Goal: Information Seeking & Learning: Learn about a topic

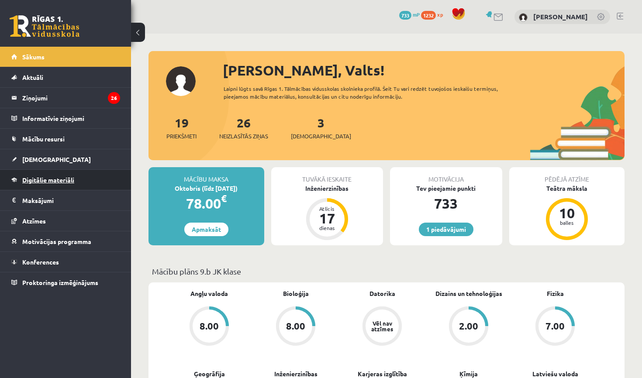
click at [72, 173] on link "Digitālie materiāli" at bounding box center [65, 180] width 109 height 20
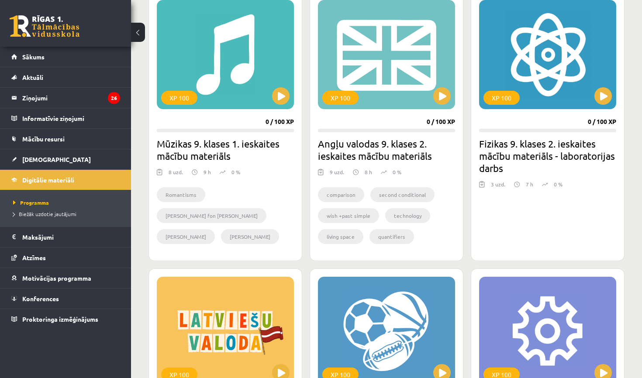
scroll to position [751, 0]
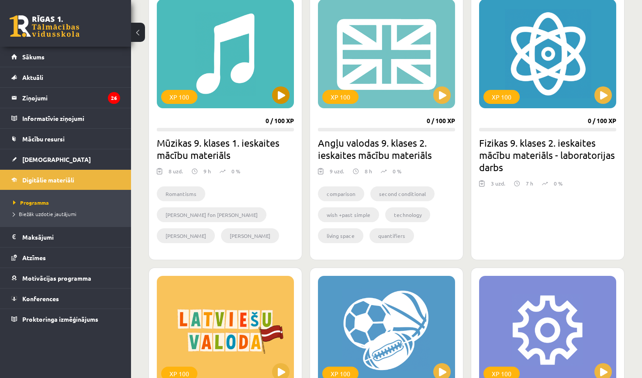
click at [285, 89] on button at bounding box center [280, 95] width 17 height 17
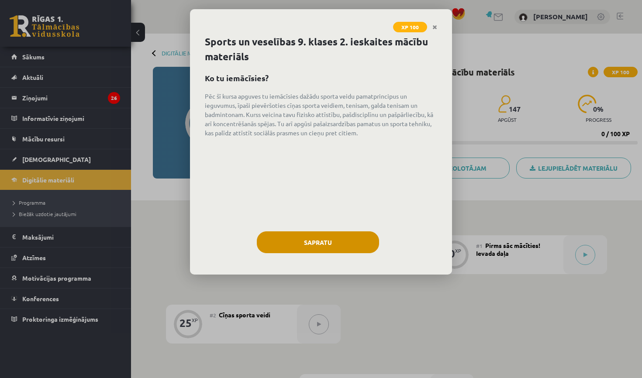
click at [312, 239] on button "Sapratu" at bounding box center [318, 243] width 122 height 22
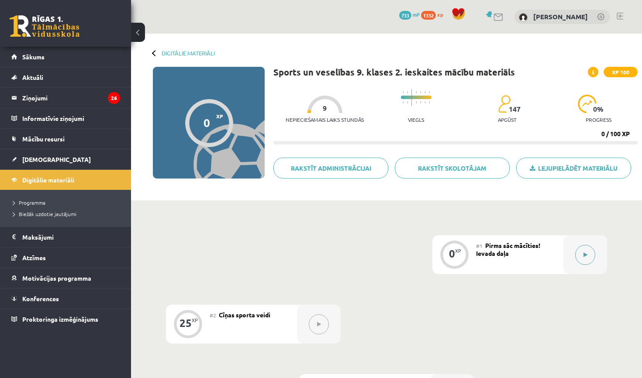
click at [590, 256] on button at bounding box center [586, 255] width 20 height 20
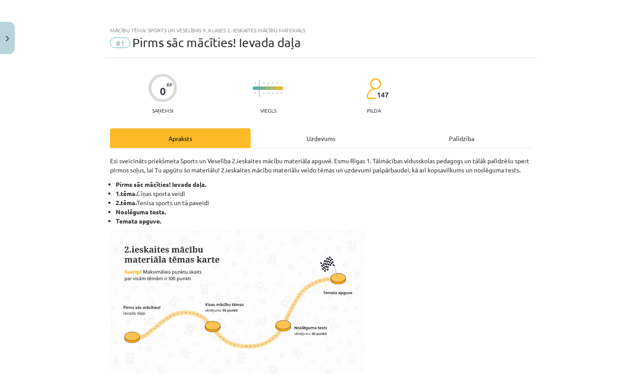
click at [316, 132] on div "Uzdevums" at bounding box center [321, 138] width 141 height 20
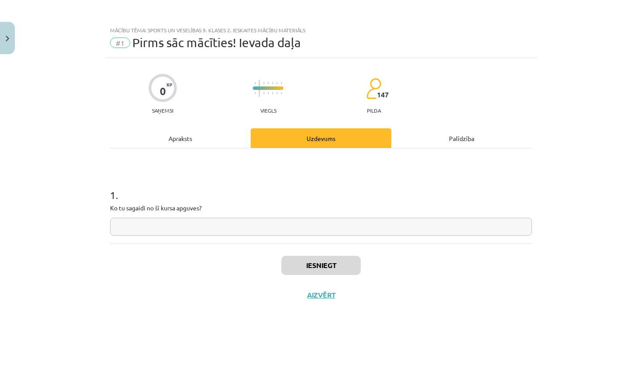
click at [229, 233] on input "text" at bounding box center [321, 227] width 422 height 18
type input "**********"
click at [324, 275] on div "Iesniegt Aizvērt" at bounding box center [321, 274] width 422 height 61
click at [334, 267] on button "Iesniegt" at bounding box center [321, 265] width 80 height 19
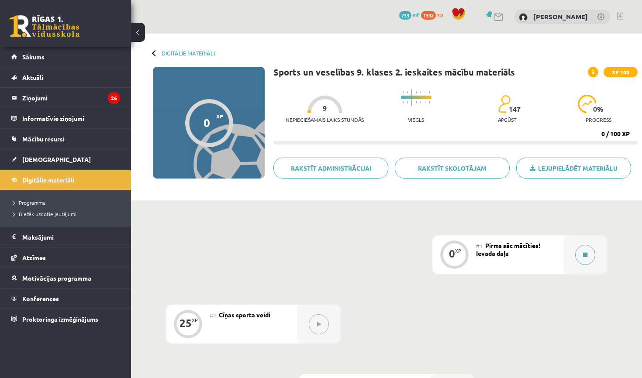
click at [586, 257] on button at bounding box center [586, 255] width 20 height 20
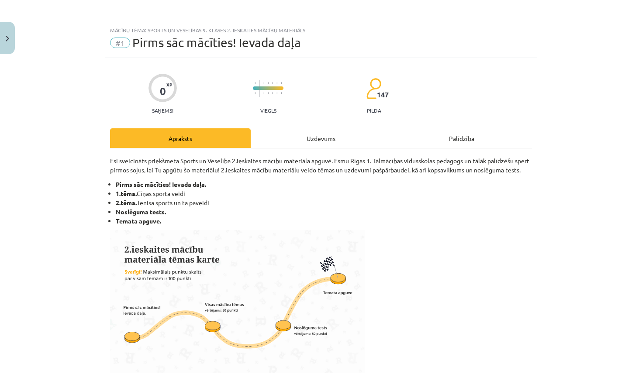
click at [312, 135] on div "Uzdevums" at bounding box center [321, 138] width 141 height 20
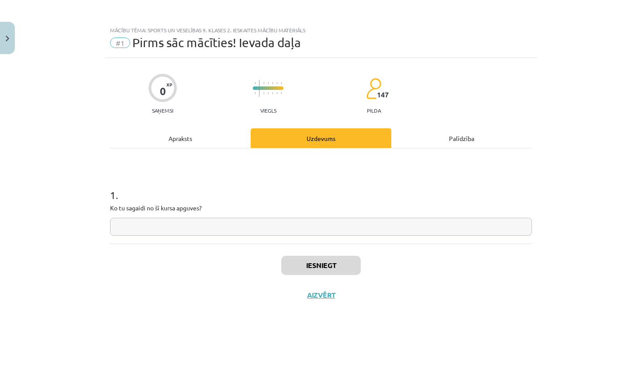
click at [326, 234] on input "text" at bounding box center [321, 227] width 422 height 18
type input "**********"
click at [354, 268] on button "Iesniegt" at bounding box center [321, 265] width 80 height 19
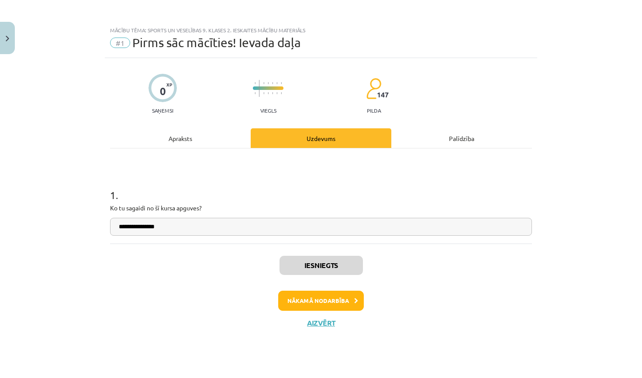
click at [343, 296] on button "Nākamā nodarbība" at bounding box center [321, 301] width 86 height 20
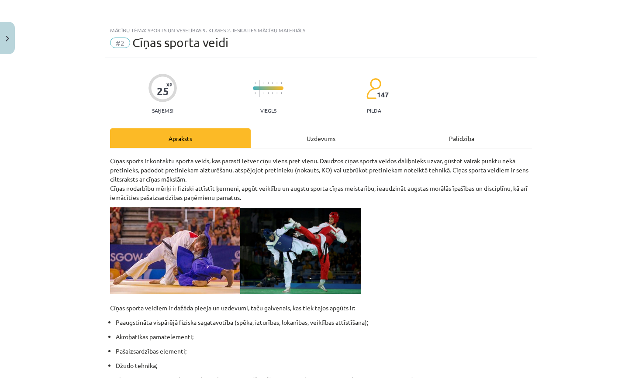
click at [294, 132] on div "Uzdevums" at bounding box center [321, 138] width 141 height 20
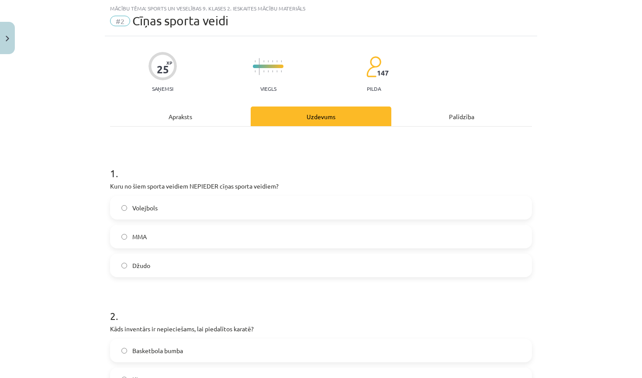
click at [144, 210] on span "Volejbols" at bounding box center [144, 208] width 25 height 9
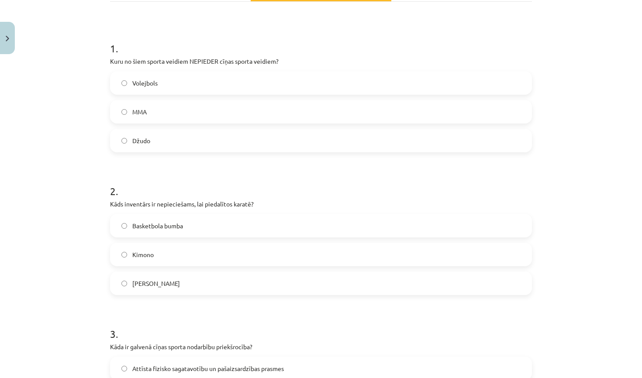
scroll to position [147, 0]
click at [187, 264] on label "Kimono" at bounding box center [321, 254] width 420 height 22
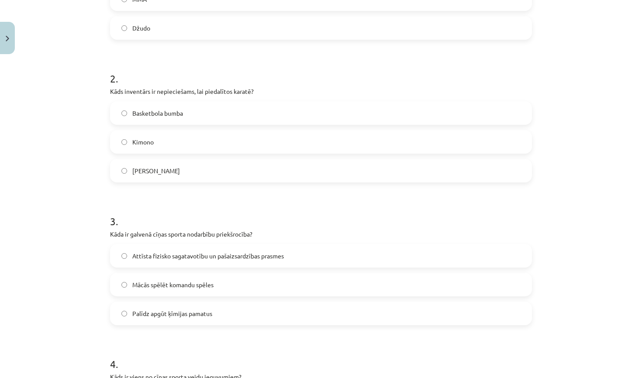
scroll to position [264, 0]
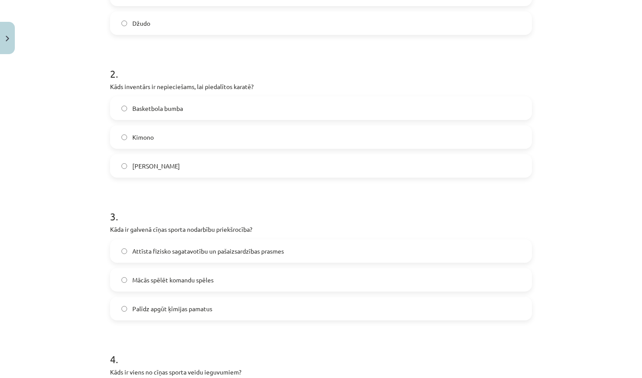
click at [192, 242] on label "Attīsta fizisko sagatavotību un pašaizsardzības prasmes" at bounding box center [321, 251] width 420 height 22
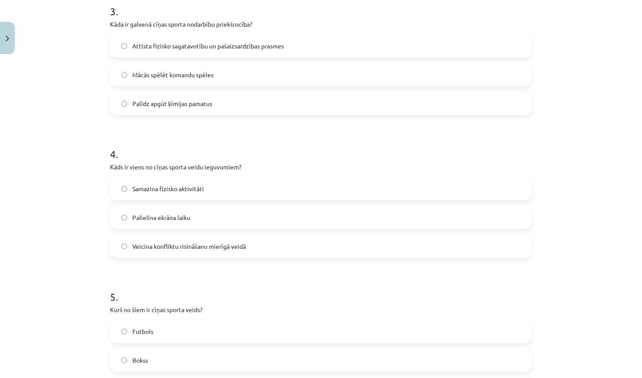
scroll to position [473, 0]
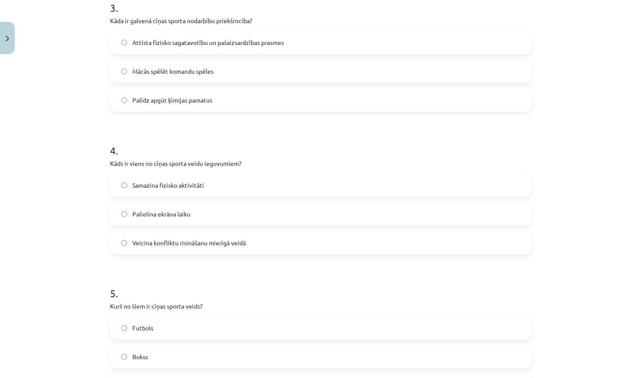
click at [220, 243] on span "Veicina konfliktu risināšanu mierīgā veidā" at bounding box center [189, 243] width 114 height 9
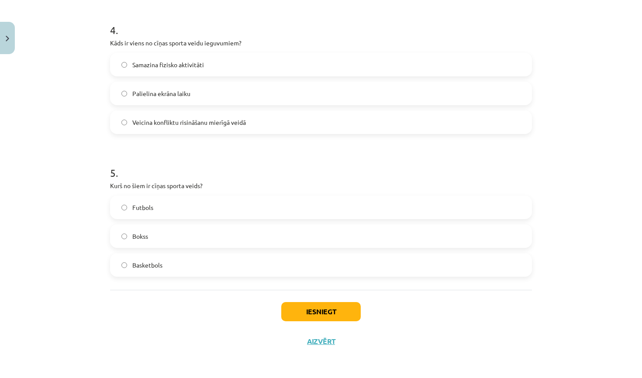
scroll to position [595, 0]
click at [165, 239] on label "Bokss" at bounding box center [321, 236] width 420 height 22
click at [314, 312] on button "Iesniegt" at bounding box center [321, 311] width 80 height 19
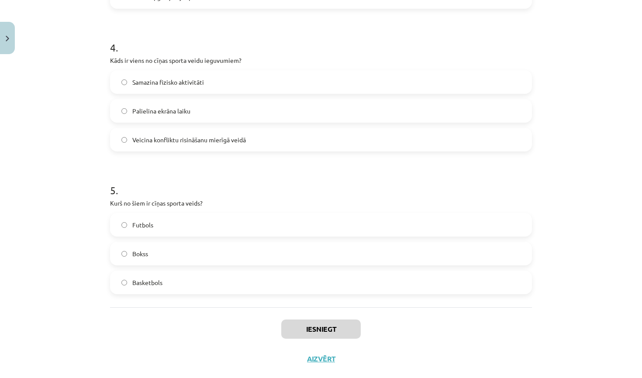
scroll to position [574, 0]
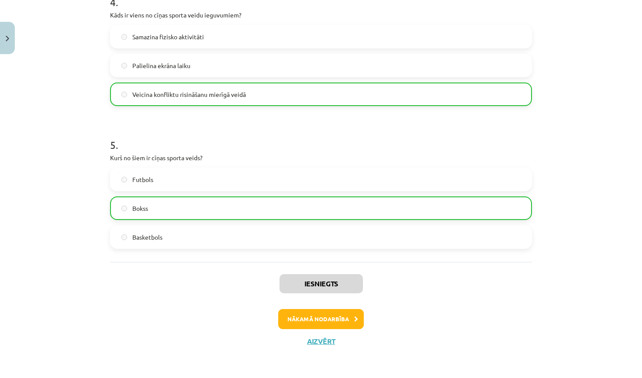
click at [310, 319] on button "Nākamā nodarbība" at bounding box center [321, 319] width 86 height 20
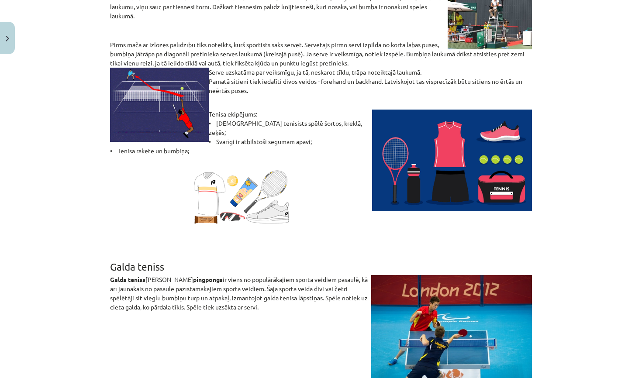
scroll to position [22, 0]
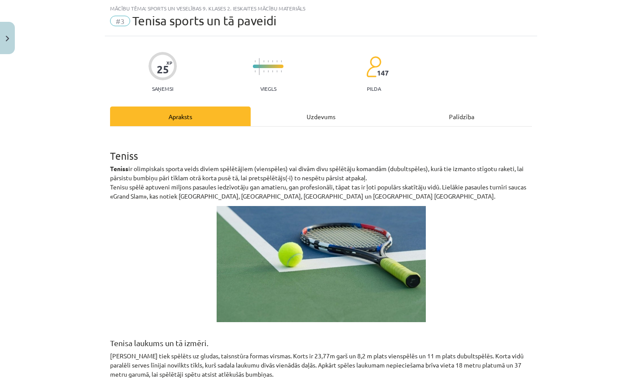
click at [303, 120] on div "Uzdevums" at bounding box center [321, 117] width 141 height 20
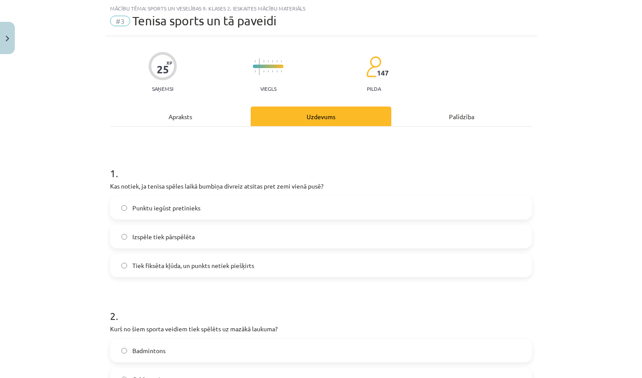
click at [183, 271] on label "Tiek fiksēta kļūda, un punkts netiek piešķirts" at bounding box center [321, 266] width 420 height 22
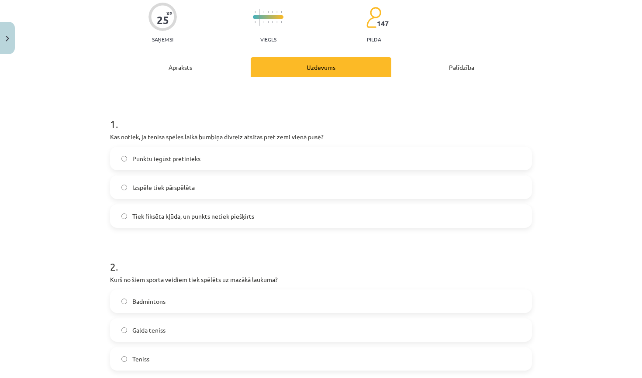
scroll to position [73, 0]
click at [209, 161] on label "Punktu iegūst pretinieks" at bounding box center [321, 157] width 420 height 22
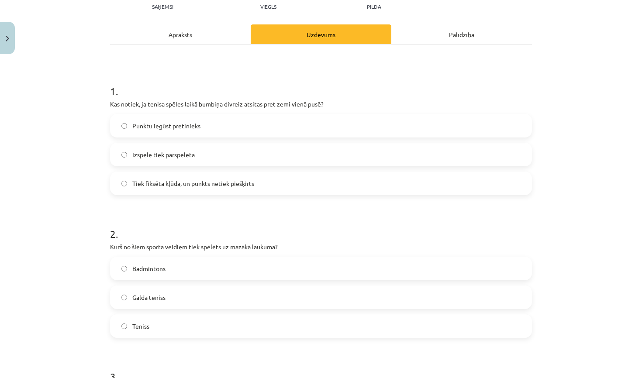
scroll to position [124, 0]
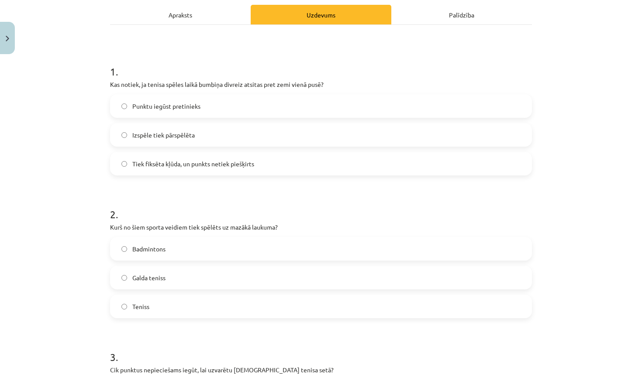
click at [183, 273] on label "Galda teniss" at bounding box center [321, 278] width 420 height 22
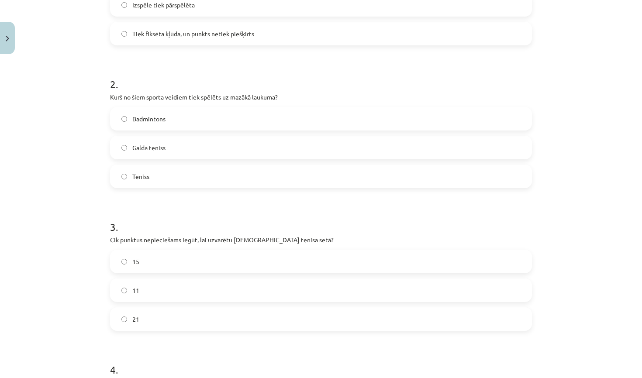
scroll to position [255, 0]
click at [160, 291] on label "11" at bounding box center [321, 290] width 420 height 22
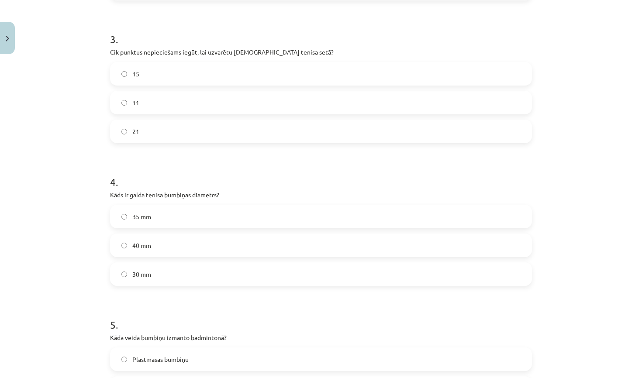
scroll to position [442, 0]
click at [158, 219] on label "35 mm" at bounding box center [321, 216] width 420 height 22
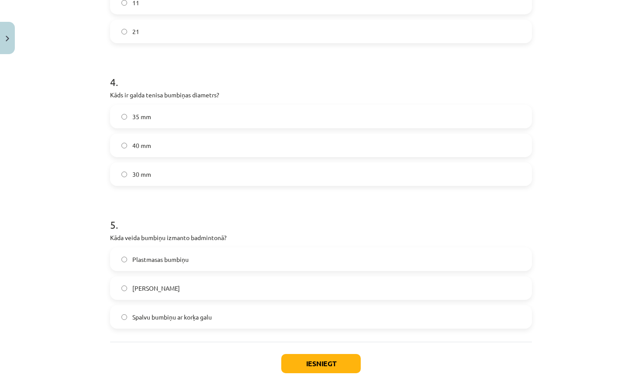
scroll to position [555, 0]
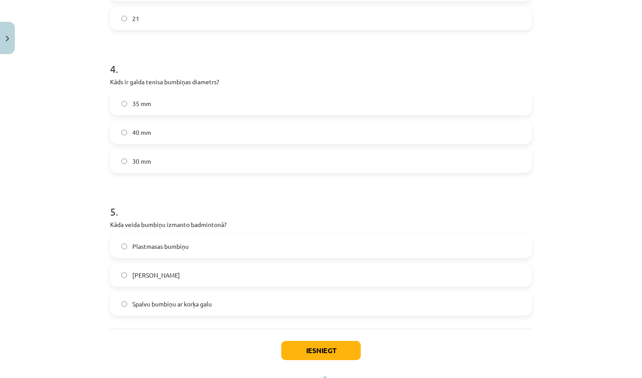
click at [210, 306] on span "Spalvu bumbiņu ar korķa galu" at bounding box center [172, 304] width 80 height 9
click at [313, 349] on button "Iesniegt" at bounding box center [321, 350] width 80 height 19
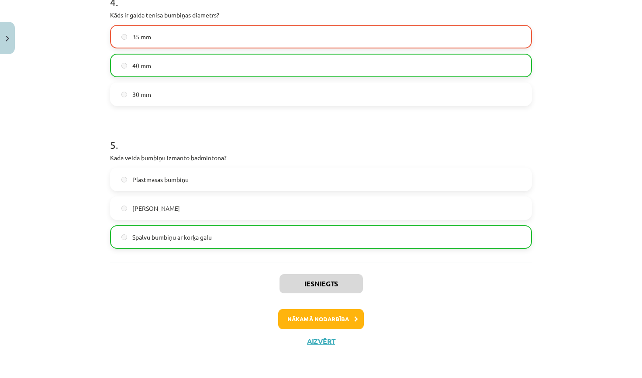
scroll to position [623, 0]
click at [327, 319] on button "Nākamā nodarbība" at bounding box center [321, 319] width 86 height 20
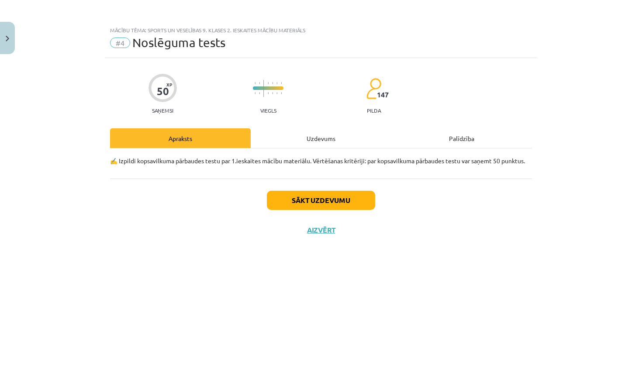
click at [318, 193] on button "Sākt uzdevumu" at bounding box center [321, 200] width 108 height 19
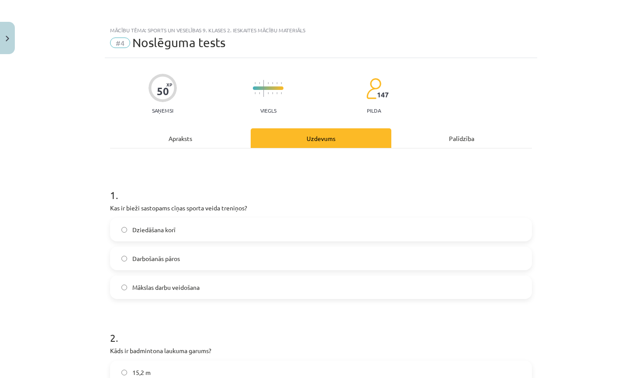
click at [168, 254] on span "Darbošanās pāros" at bounding box center [156, 258] width 48 height 9
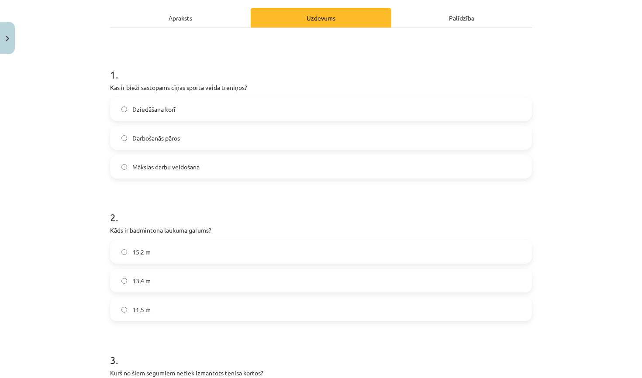
scroll to position [124, 0]
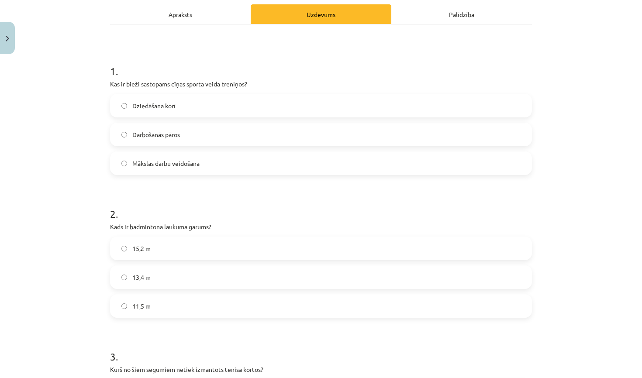
click at [169, 281] on label "13,4 m" at bounding box center [321, 278] width 420 height 22
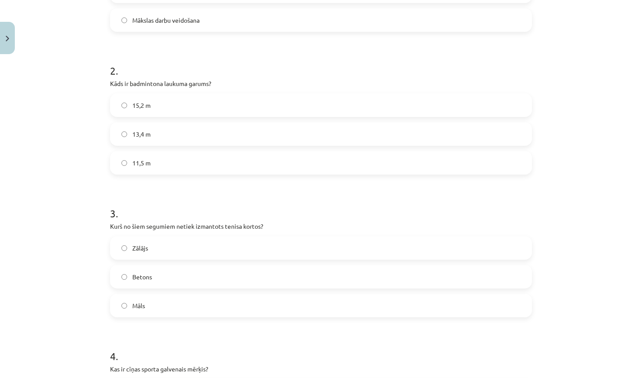
scroll to position [270, 0]
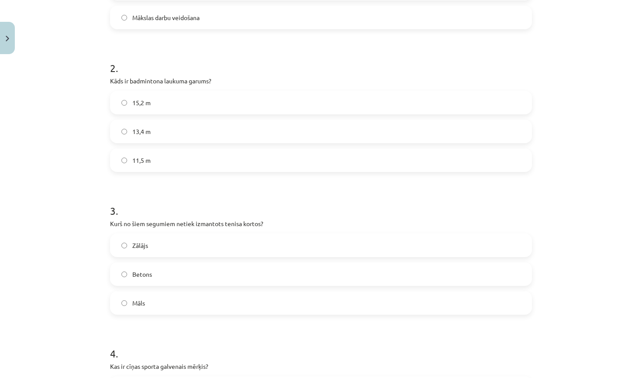
click at [166, 253] on label "Zālājs" at bounding box center [321, 246] width 420 height 22
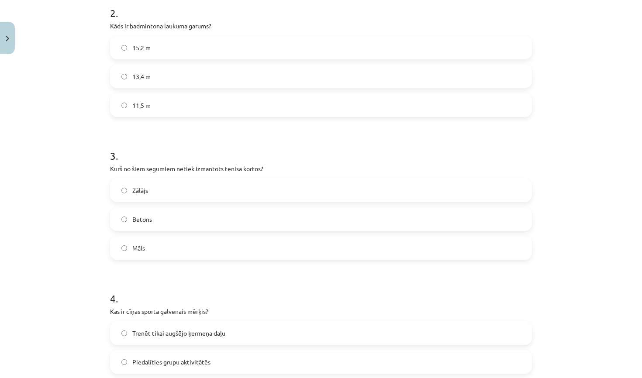
scroll to position [326, 0]
click at [170, 213] on label "Betons" at bounding box center [321, 219] width 420 height 22
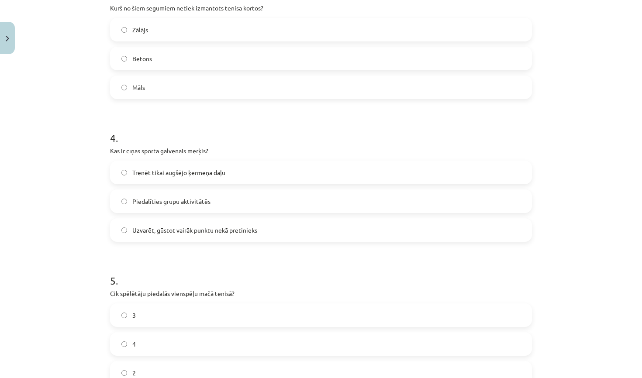
scroll to position [486, 0]
click at [198, 235] on label "Uzvarēt, gūstot vairāk punktu nekā pretinieks" at bounding box center [321, 230] width 420 height 22
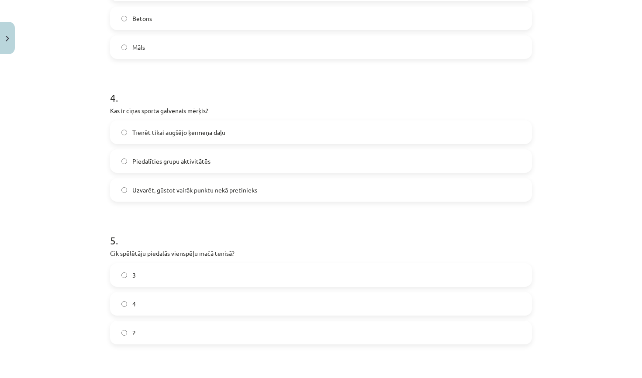
scroll to position [528, 0]
click at [194, 323] on label "2" at bounding box center [321, 331] width 420 height 22
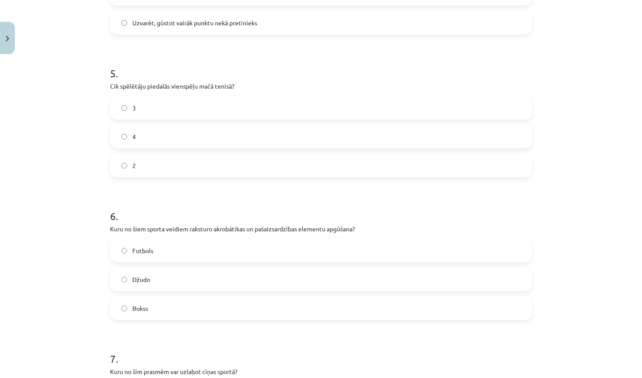
scroll to position [694, 0]
click at [181, 280] on label "Džudo" at bounding box center [321, 279] width 420 height 22
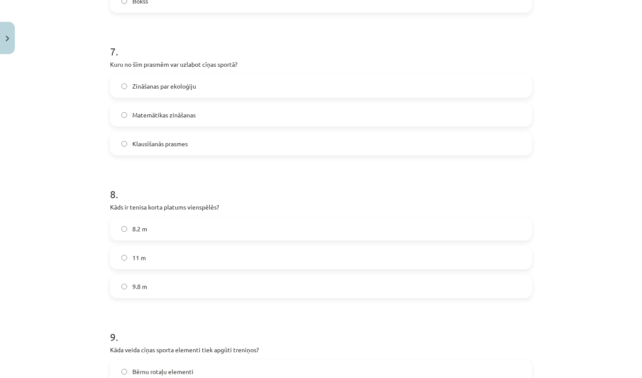
scroll to position [1000, 0]
click at [223, 151] on label "Klausīšanās prasmes" at bounding box center [321, 145] width 420 height 22
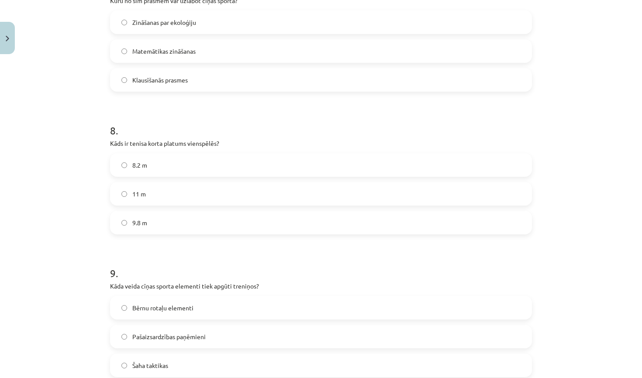
scroll to position [1066, 0]
click at [165, 195] on label "11 m" at bounding box center [321, 193] width 420 height 22
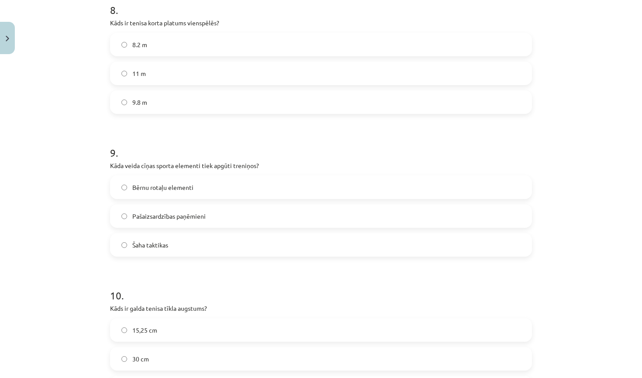
scroll to position [1190, 0]
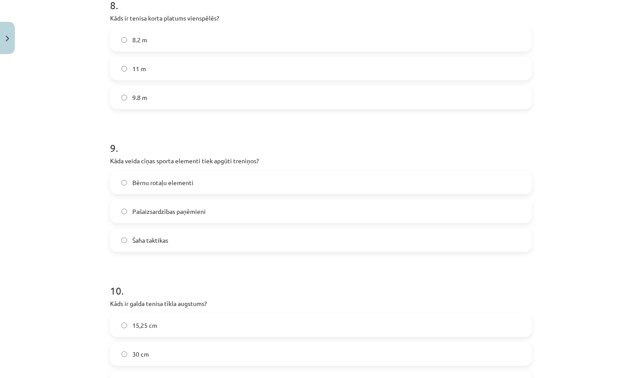
click at [199, 206] on label "Pašaizsardzības paņēmieni" at bounding box center [321, 212] width 420 height 22
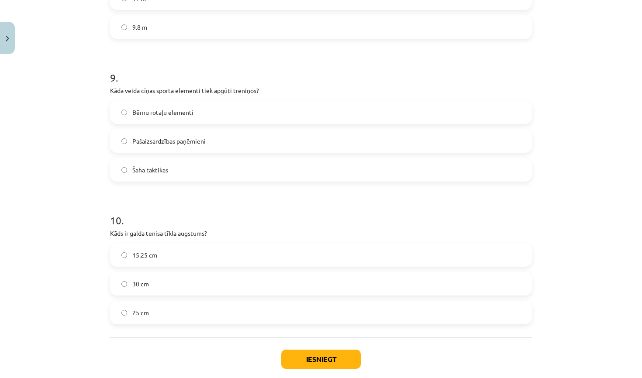
scroll to position [1266, 0]
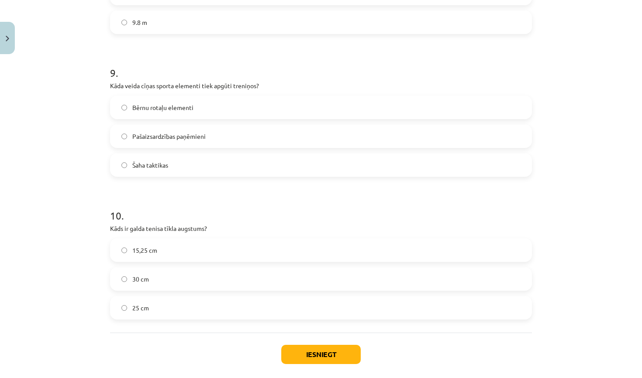
click at [196, 257] on label "15,25 cm" at bounding box center [321, 250] width 420 height 22
click at [334, 349] on button "Iesniegt" at bounding box center [321, 354] width 80 height 19
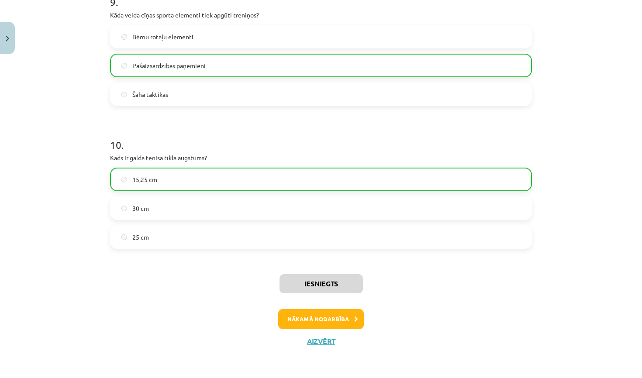
scroll to position [1337, 0]
click at [307, 323] on button "Nākamā nodarbība" at bounding box center [321, 319] width 86 height 20
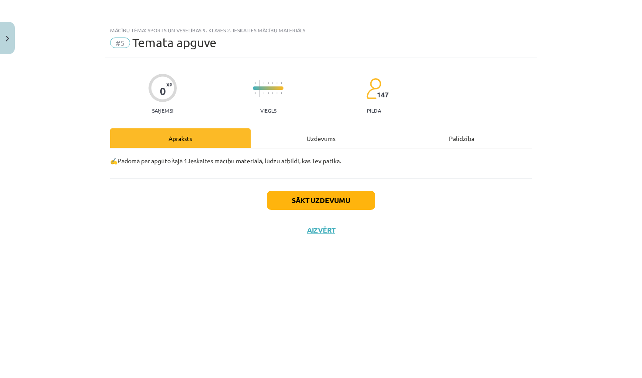
click at [323, 135] on div "Uzdevums" at bounding box center [321, 138] width 141 height 20
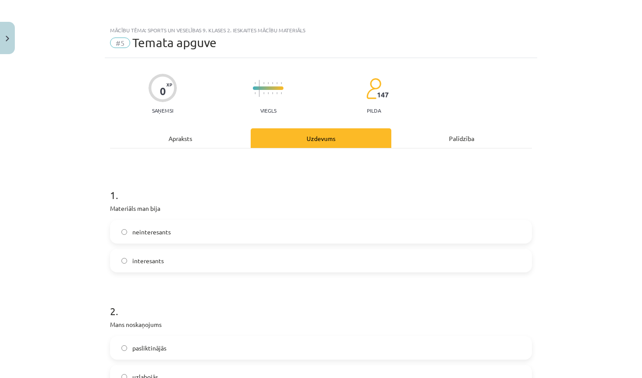
click at [227, 253] on label "interesants" at bounding box center [321, 261] width 420 height 22
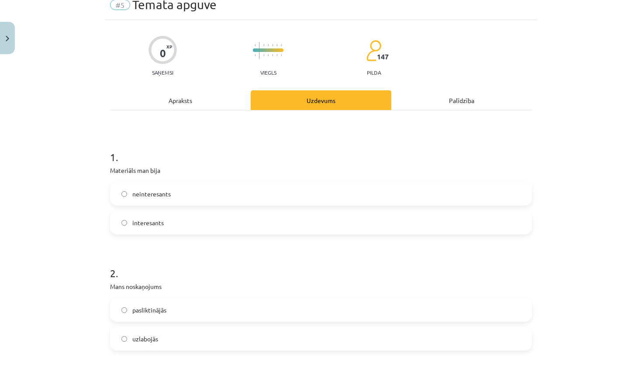
scroll to position [66, 0]
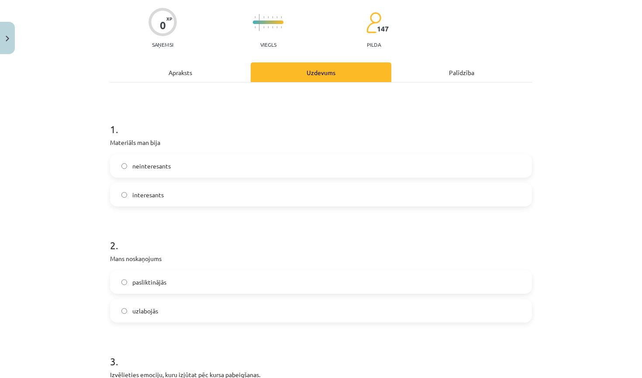
click at [187, 313] on label "uzlabojās" at bounding box center [321, 311] width 420 height 22
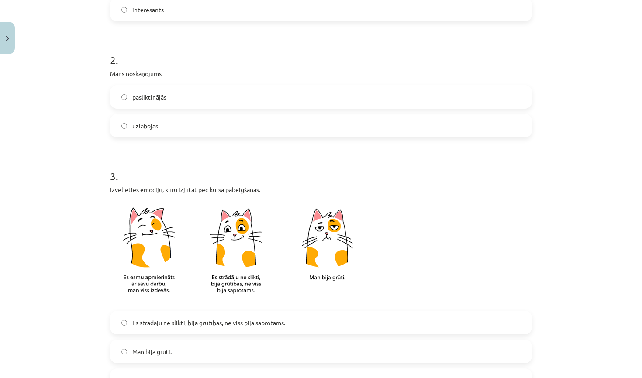
scroll to position [254, 0]
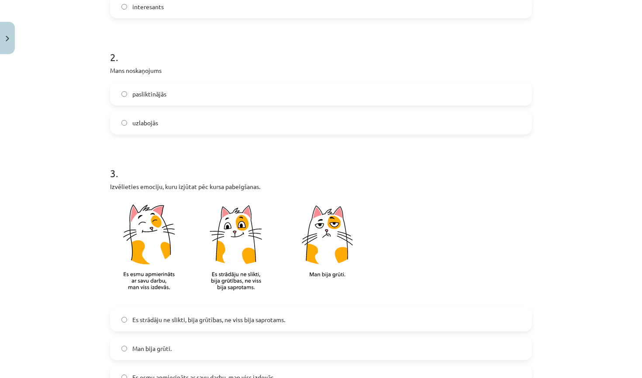
click at [177, 321] on span "Es strādāju ne slikti, bija grūtības, ne viss bija saprotams." at bounding box center [208, 320] width 153 height 9
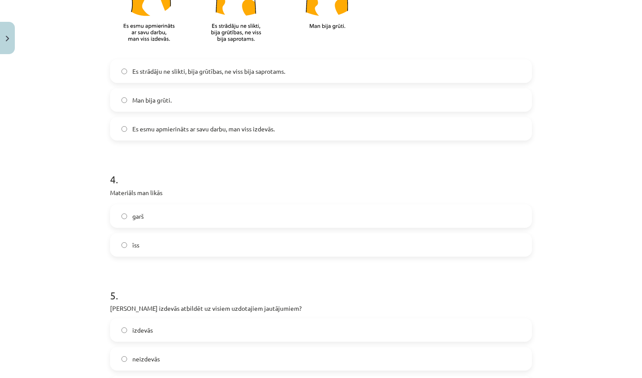
scroll to position [514, 0]
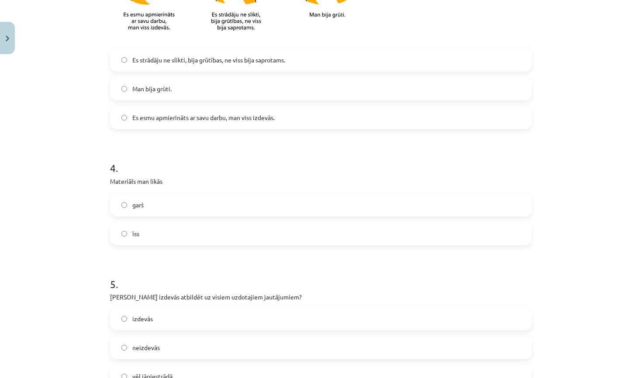
click at [209, 210] on label "garš" at bounding box center [321, 205] width 420 height 22
click at [207, 230] on label "īss" at bounding box center [321, 234] width 420 height 22
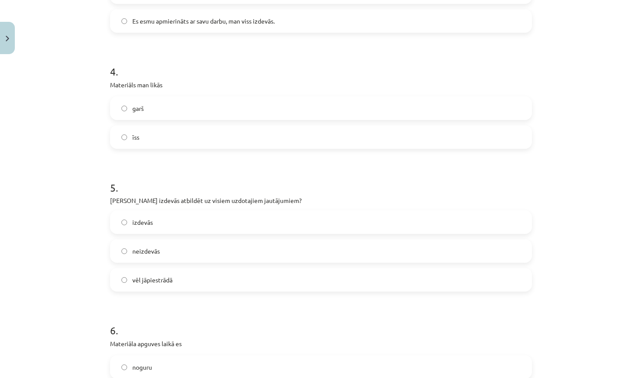
click at [208, 229] on label "izdevās" at bounding box center [321, 223] width 420 height 22
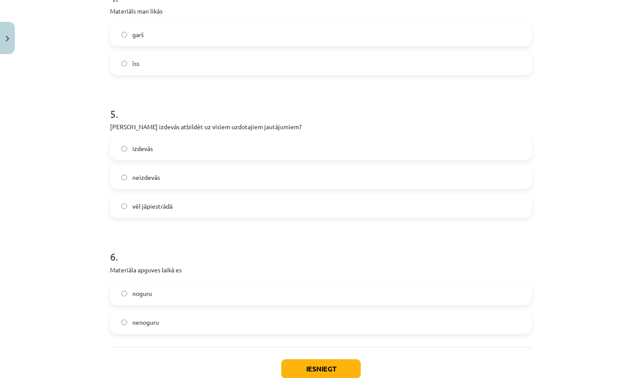
scroll to position [689, 0]
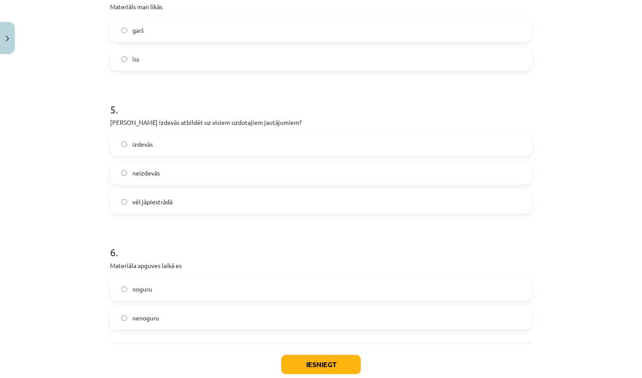
click at [186, 321] on label "nenoguru" at bounding box center [321, 318] width 420 height 22
click at [309, 367] on button "Iesniegt" at bounding box center [321, 364] width 80 height 19
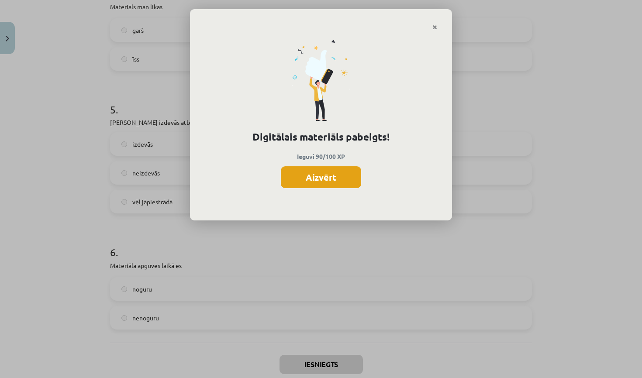
click at [320, 169] on button "Aizvērt" at bounding box center [321, 177] width 80 height 22
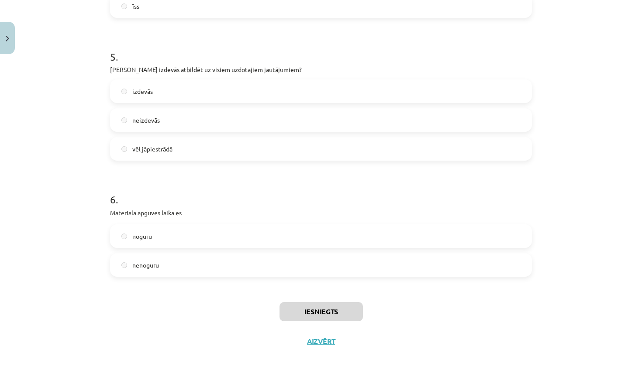
scroll to position [743, 0]
click at [324, 346] on div "Iesniegts Aizvērt" at bounding box center [321, 320] width 422 height 61
click at [323, 340] on button "Aizvērt" at bounding box center [321, 341] width 33 height 9
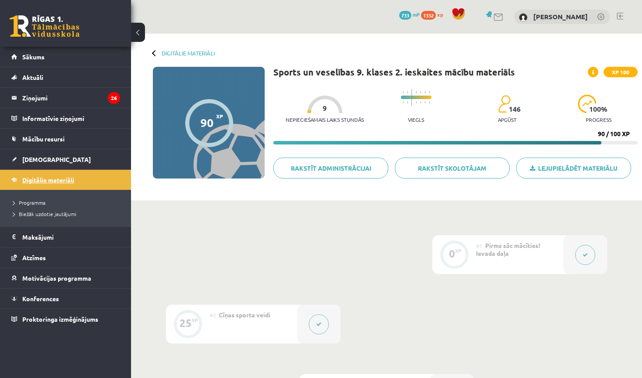
click at [62, 184] on link "Digitālie materiāli" at bounding box center [65, 180] width 109 height 20
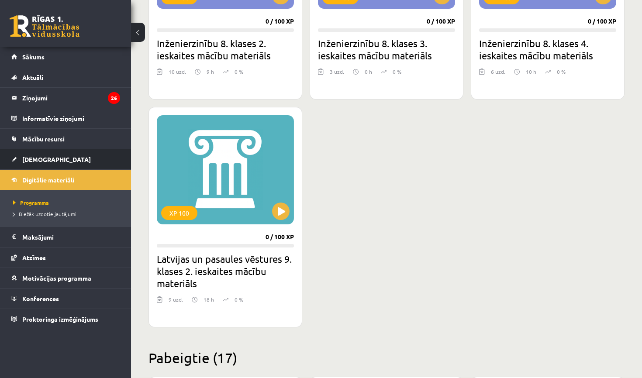
scroll to position [1129, 0]
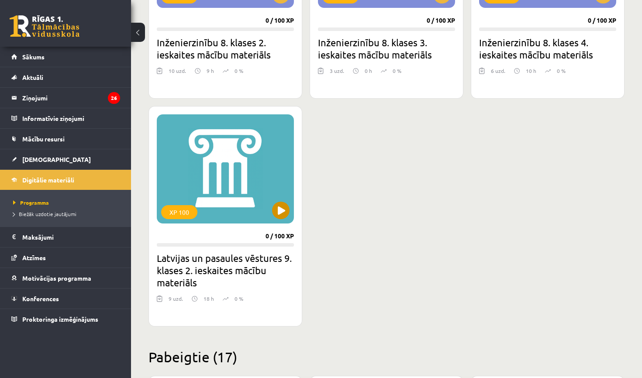
click at [282, 220] on div "XP 100" at bounding box center [225, 168] width 137 height 109
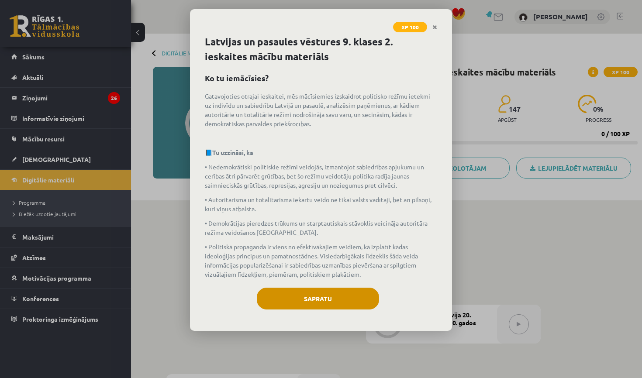
click at [322, 306] on button "Sapratu" at bounding box center [318, 299] width 122 height 22
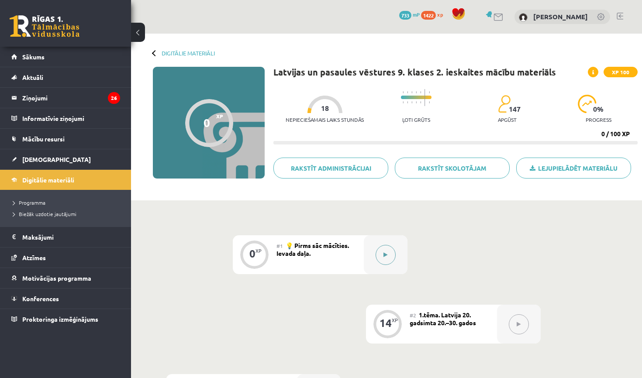
click at [386, 253] on icon at bounding box center [386, 255] width 4 height 5
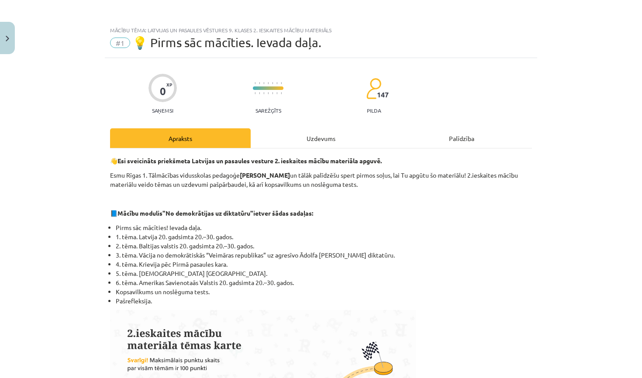
click at [312, 138] on div "Uzdevums" at bounding box center [321, 138] width 141 height 20
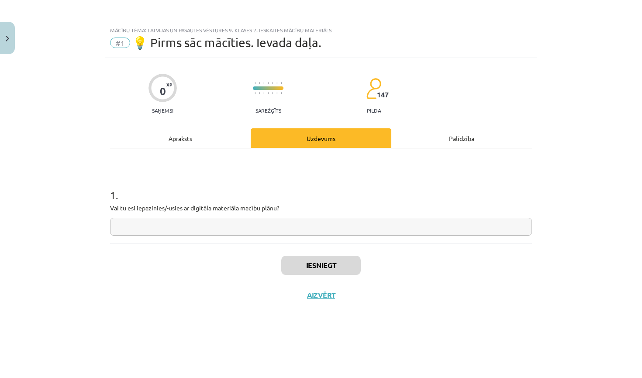
click at [281, 230] on input "text" at bounding box center [321, 227] width 422 height 18
type input "**"
click at [318, 267] on button "Iesniegt" at bounding box center [321, 265] width 80 height 19
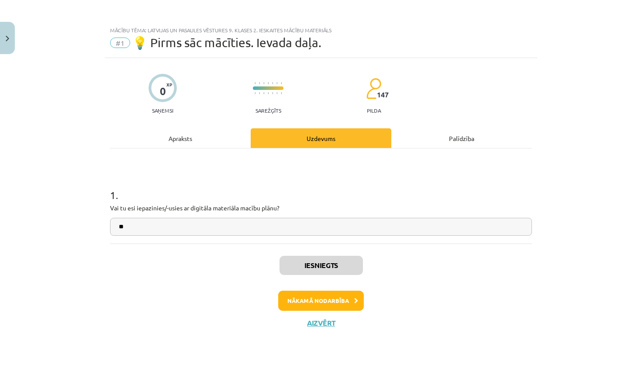
click at [330, 297] on button "Nākamā nodarbība" at bounding box center [321, 301] width 86 height 20
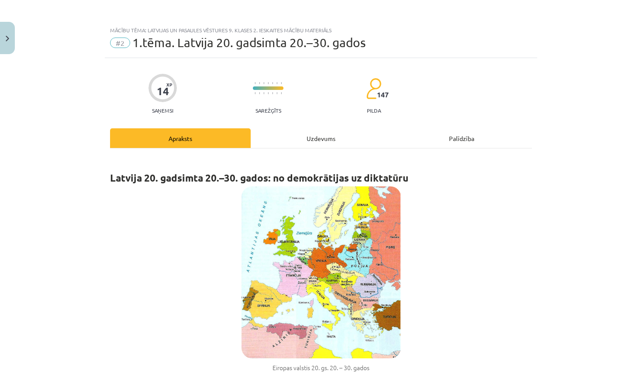
click at [322, 137] on div "Uzdevums" at bounding box center [321, 138] width 141 height 20
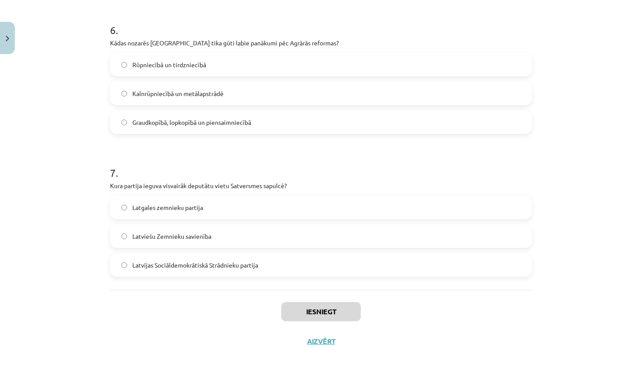
scroll to position [36, 0]
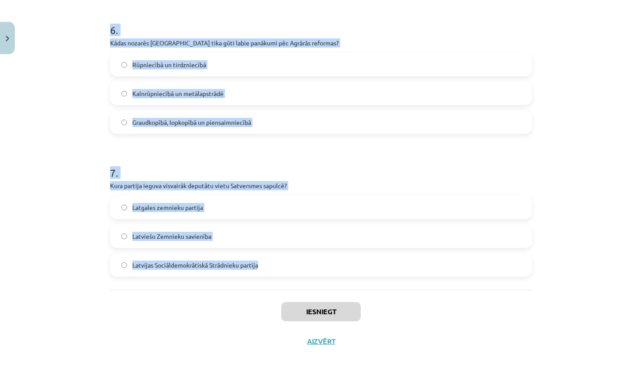
drag, startPoint x: 110, startPoint y: 184, endPoint x: 275, endPoint y: 279, distance: 190.3
copy form "Kādu valsts simboliku noteica kopā ar Satversmes izstrādāšanu? Valsts iestādes …"
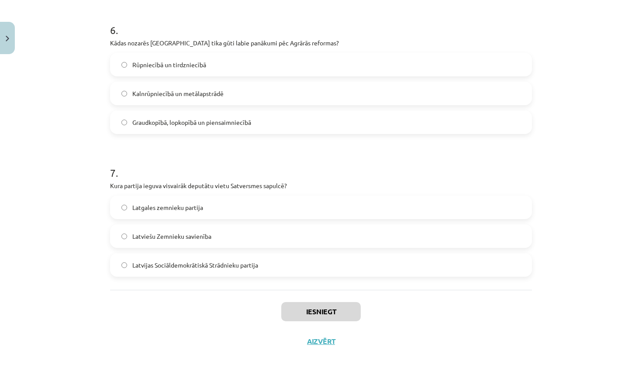
click at [100, 149] on div "Mācību tēma: Latvijas un pasaules vēstures 9. klases 2. ieskaites mācību materi…" at bounding box center [321, 189] width 642 height 378
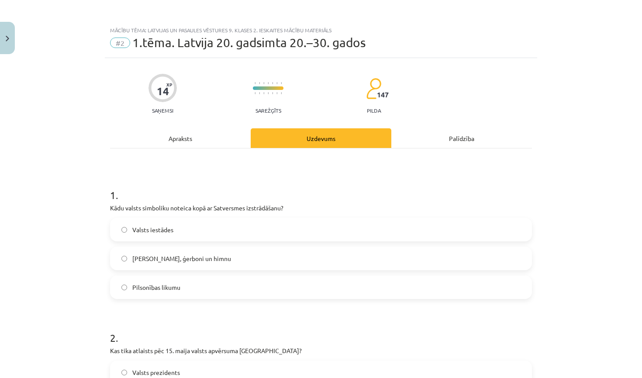
scroll to position [0, 0]
click at [197, 264] on label "Karogu, ģerboni un himnu" at bounding box center [321, 259] width 420 height 22
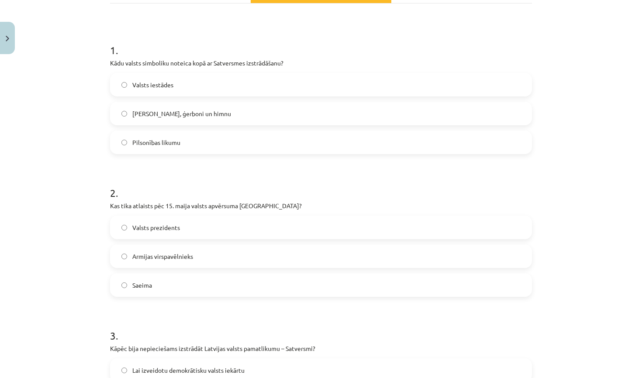
scroll to position [146, 0]
click at [166, 283] on label "Saeima" at bounding box center [321, 285] width 420 height 22
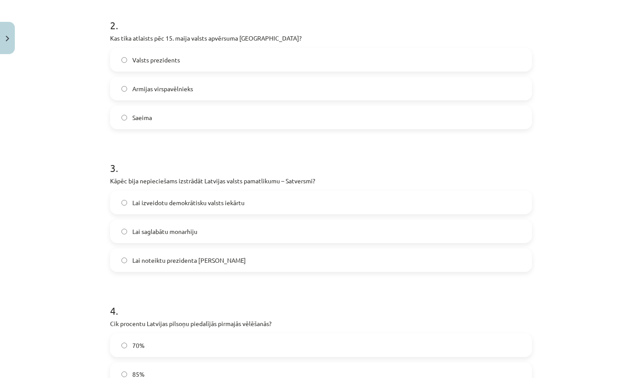
scroll to position [367, 0]
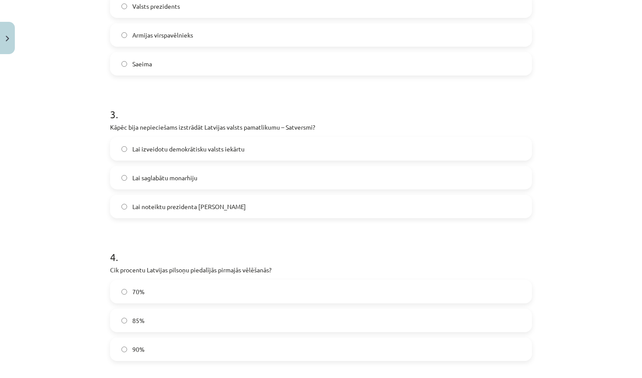
click at [271, 149] on label "Lai izveidotu demokrātisku valsts iekārtu" at bounding box center [321, 149] width 420 height 22
click at [137, 325] on span "85%" at bounding box center [138, 320] width 12 height 9
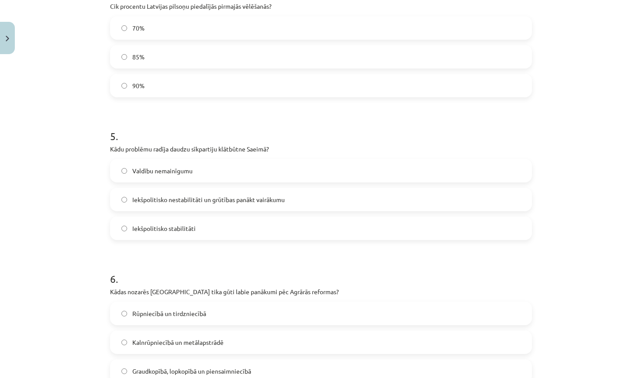
scroll to position [628, 0]
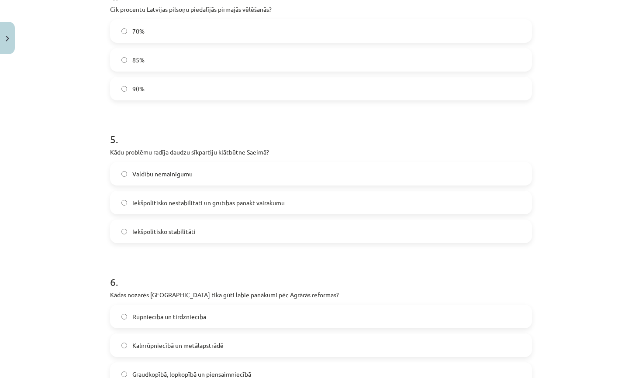
click at [262, 202] on span "Iekšpolitisko nestabilitāti un grūtības panākt vairākumu" at bounding box center [208, 202] width 153 height 9
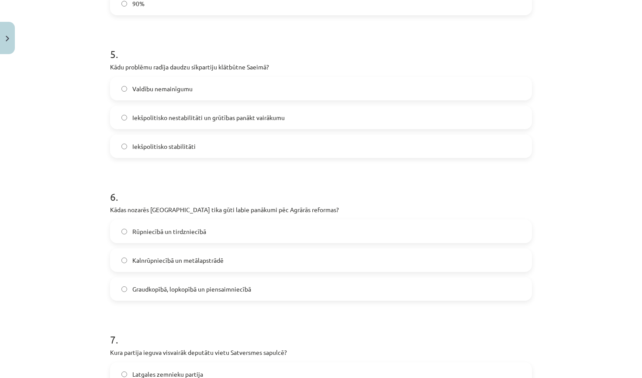
scroll to position [713, 0]
click at [207, 284] on span "Graudkopībā, lopkopībā un piensaimniecībā" at bounding box center [191, 288] width 119 height 9
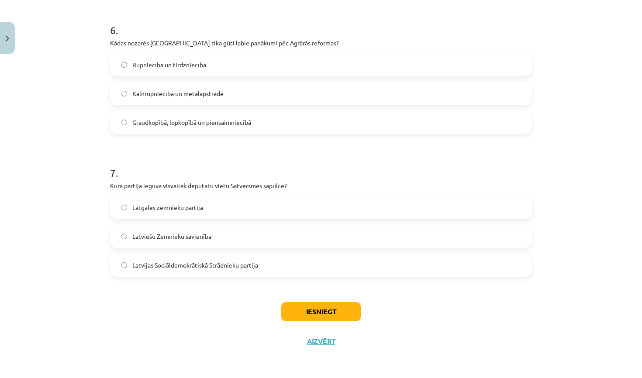
scroll to position [881, 0]
click at [323, 267] on label "Latvijas Sociāldemokrātiskā Strādnieku partija" at bounding box center [321, 265] width 420 height 22
click at [316, 306] on button "Iesniegt" at bounding box center [321, 311] width 80 height 19
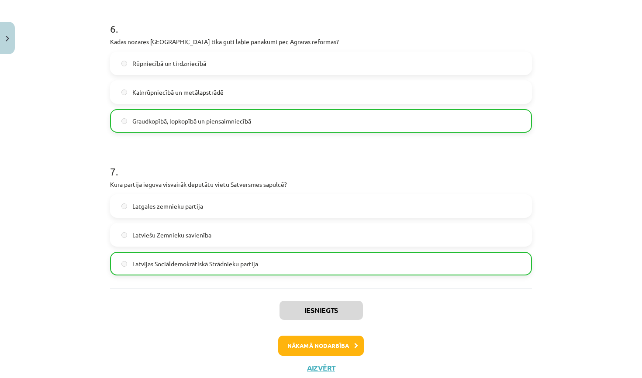
click at [306, 345] on button "Nākamā nodarbība" at bounding box center [321, 346] width 86 height 20
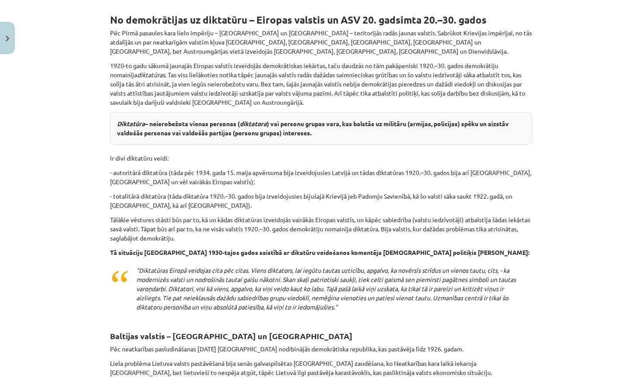
scroll to position [22, 0]
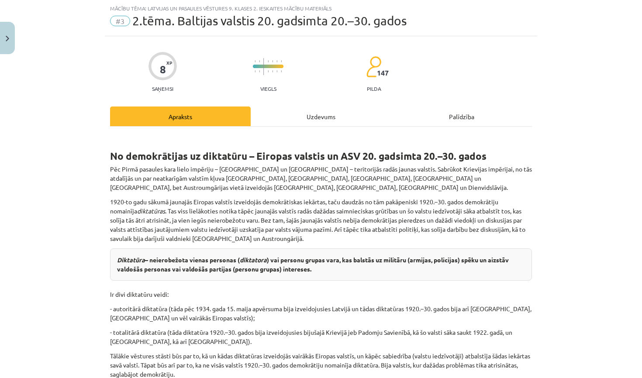
click at [298, 111] on div "Uzdevums" at bounding box center [321, 117] width 141 height 20
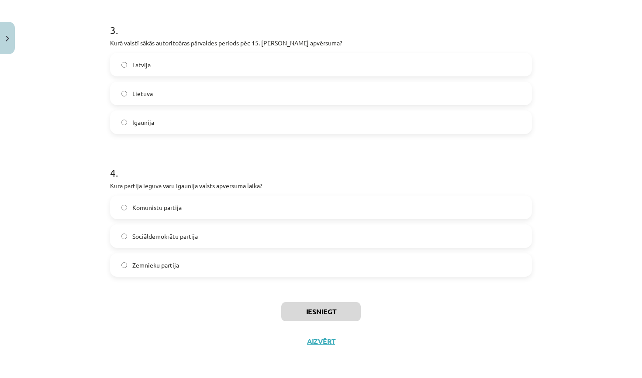
scroll to position [60, 0]
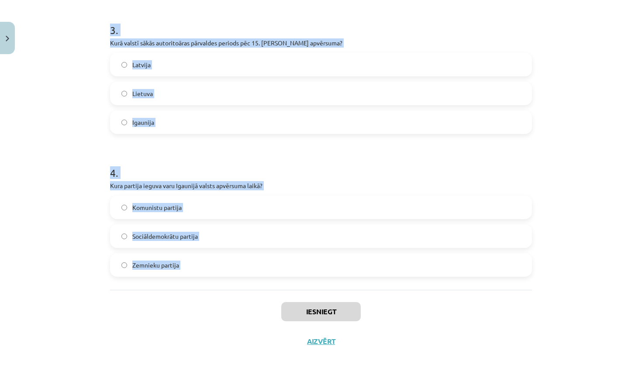
drag, startPoint x: 110, startPoint y: 184, endPoint x: 255, endPoint y: 293, distance: 182.0
copy form "Kāda valsts pārvaldes forma bija Latvijā pēc 1934. gada apvērsuma? Sociālistisk…"
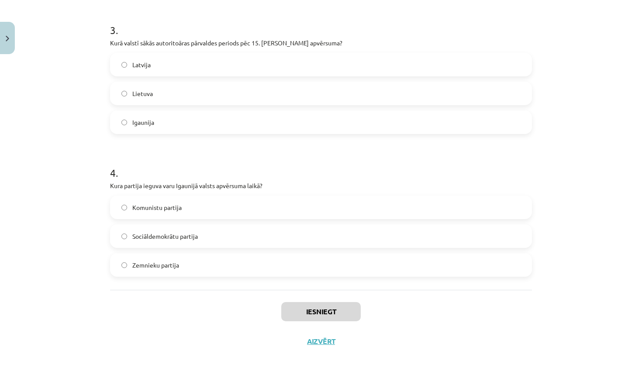
click at [576, 200] on div "Mācību tēma: Latvijas un pasaules vēstures 9. klases 2. ieskaites mācību materi…" at bounding box center [321, 189] width 642 height 378
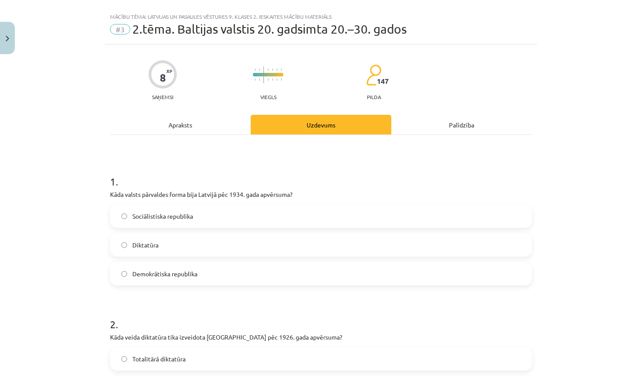
scroll to position [15, 0]
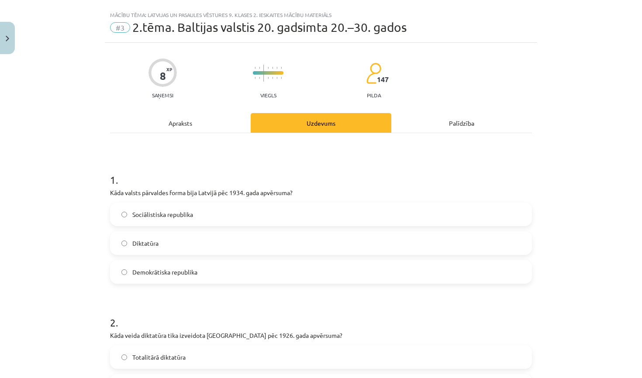
click at [235, 237] on label "Diktatūra" at bounding box center [321, 243] width 420 height 22
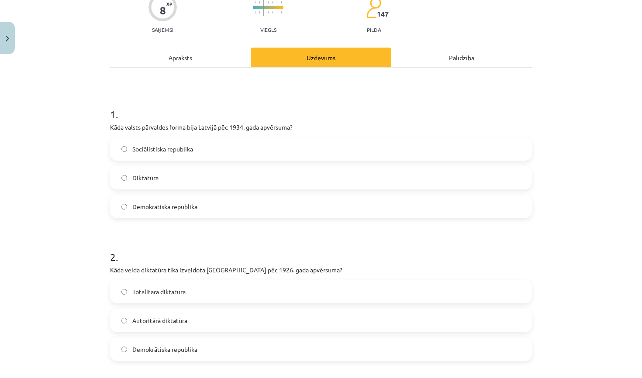
scroll to position [116, 0]
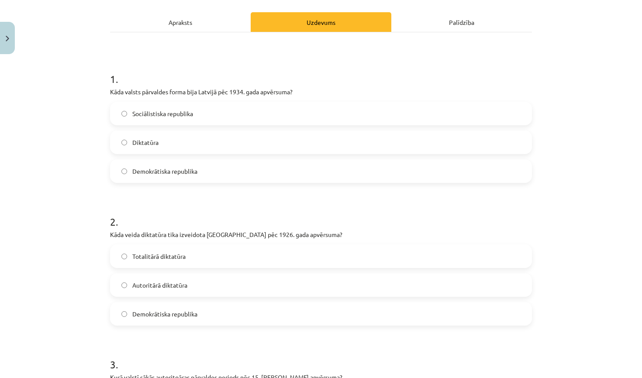
click at [224, 287] on label "Autoritārā diktatūra" at bounding box center [321, 285] width 420 height 22
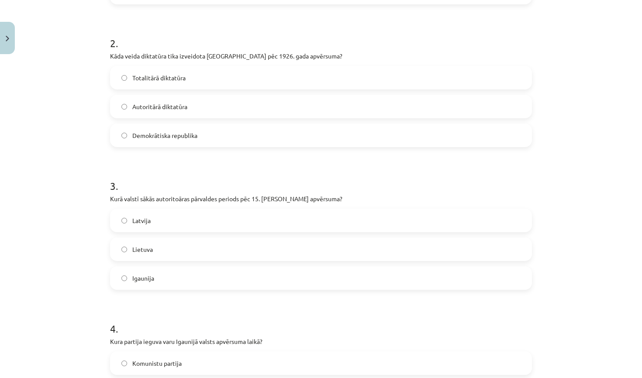
scroll to position [308, 0]
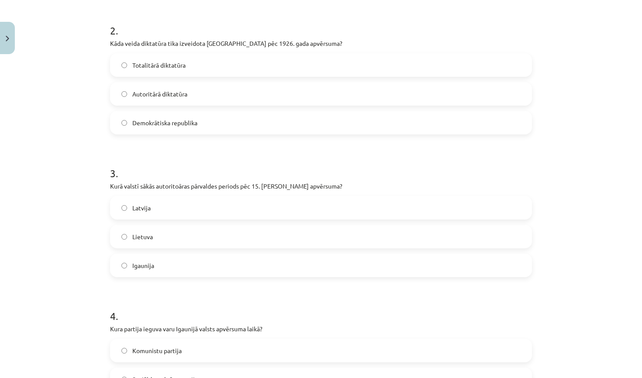
click at [194, 218] on label "Latvija" at bounding box center [321, 208] width 420 height 22
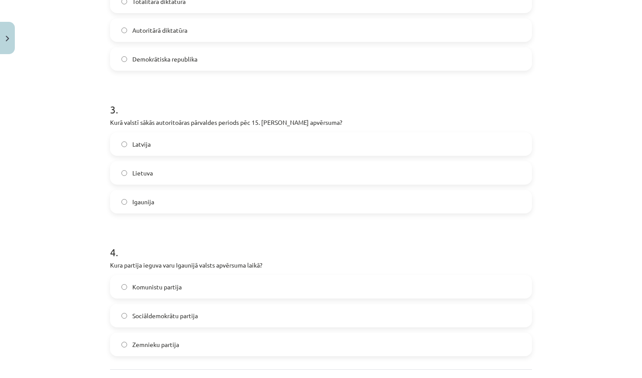
scroll to position [379, 0]
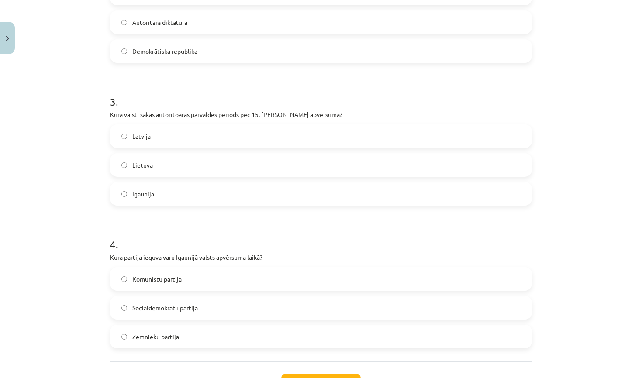
click at [195, 338] on label "Zemnieku partija" at bounding box center [321, 337] width 420 height 22
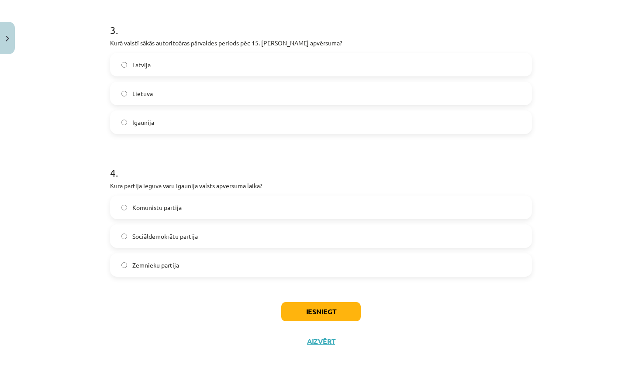
scroll to position [452, 0]
click at [305, 314] on button "Iesniegt" at bounding box center [321, 311] width 80 height 19
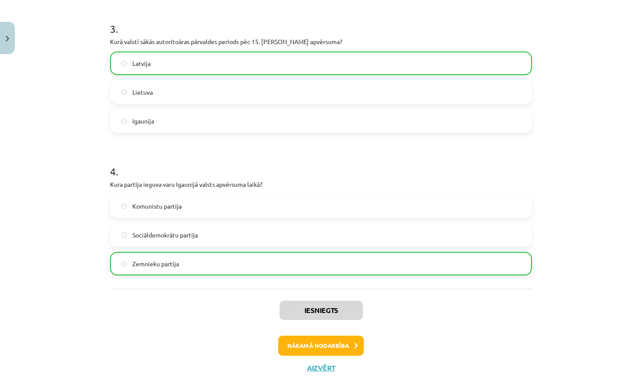
click at [313, 350] on button "Nākamā nodarbība" at bounding box center [321, 346] width 86 height 20
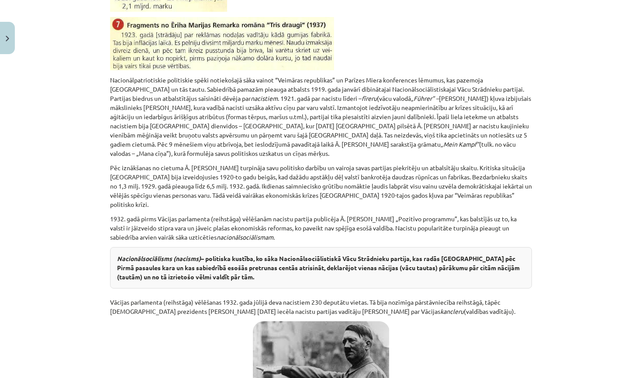
scroll to position [22, 0]
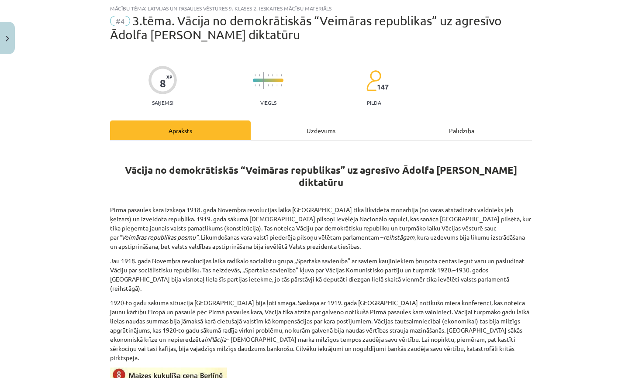
click at [300, 129] on div "Uzdevums" at bounding box center [321, 131] width 141 height 20
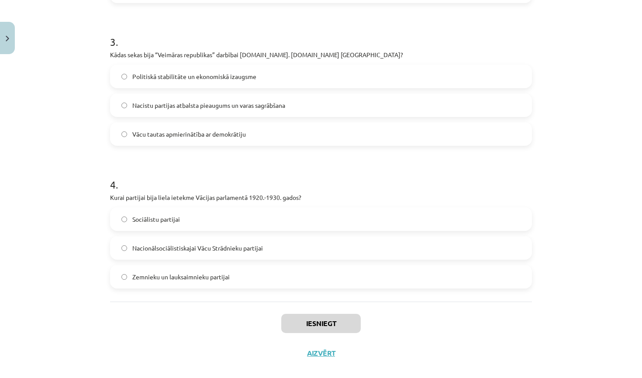
scroll to position [463, 0]
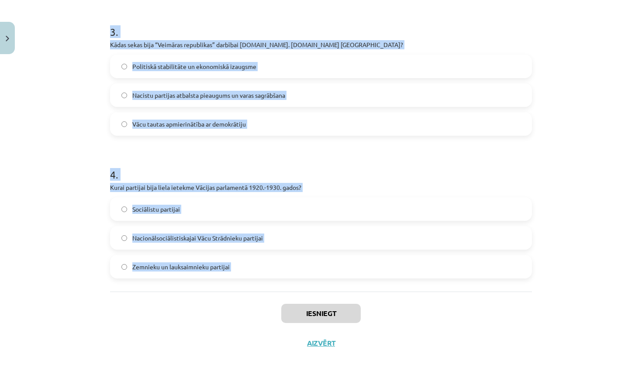
drag, startPoint x: 110, startPoint y: 201, endPoint x: 199, endPoint y: 301, distance: 134.6
copy form "Kas bija Nacionālsociālistiskās Vācu Strādnieku partijas līderis? Vilhelms II P…"
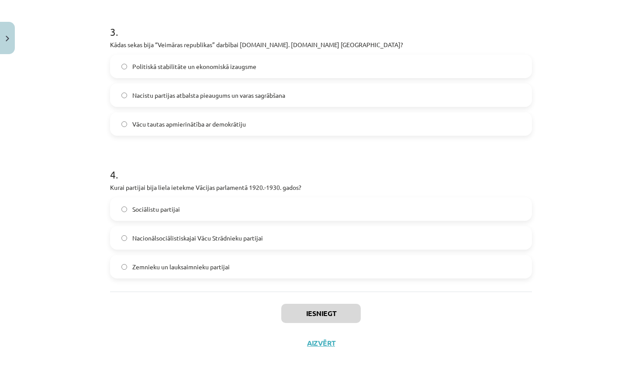
click at [563, 117] on div "Mācību tēma: Latvijas un pasaules vēstures 9. klases 2. ieskaites mācību materi…" at bounding box center [321, 189] width 642 height 378
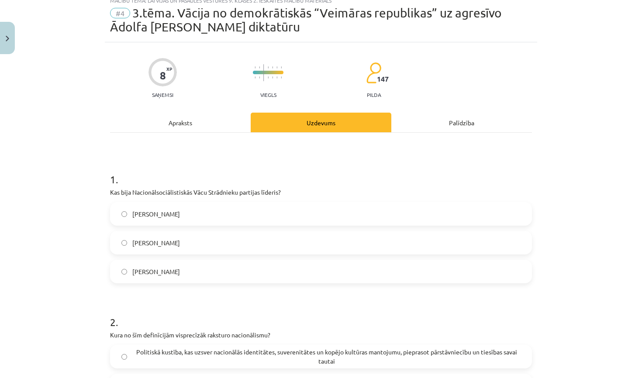
click at [171, 274] on label "Ādolfs Hitlers" at bounding box center [321, 272] width 420 height 22
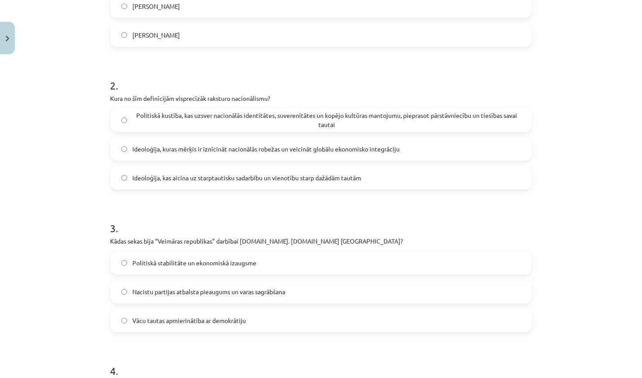
scroll to position [267, 0]
click at [257, 123] on span "Politiskā kustība, kas uzsver nacionālās identitātes, suverenitātes un kopējo k…" at bounding box center [326, 119] width 388 height 18
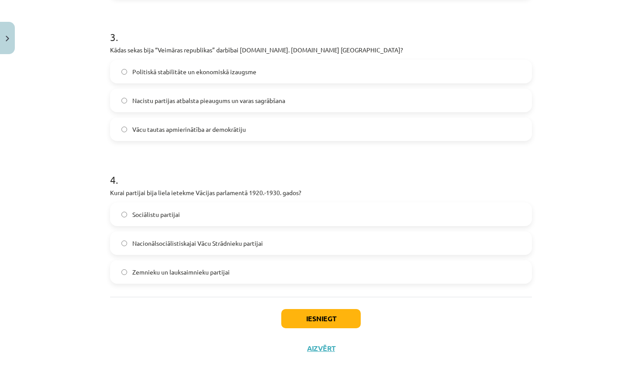
scroll to position [457, 0]
click at [284, 95] on label "Nacistu partijas atbalsta pieaugums un varas sagrābšana" at bounding box center [321, 101] width 420 height 22
click at [271, 240] on label "Nacionālsociālistiskajai Vācu Strādnieku partijai" at bounding box center [321, 244] width 420 height 22
click at [313, 316] on button "Iesniegt" at bounding box center [321, 319] width 80 height 19
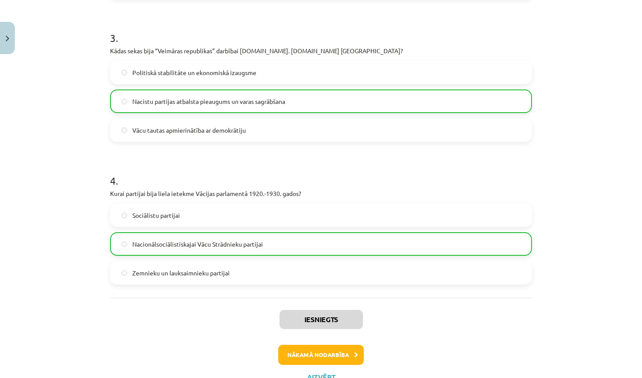
click at [337, 355] on button "Nākamā nodarbība" at bounding box center [321, 355] width 86 height 20
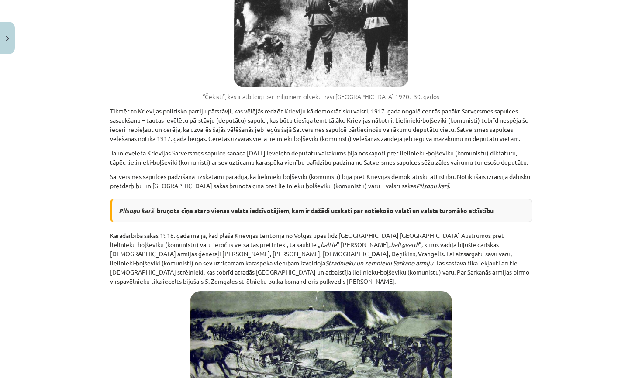
scroll to position [22, 0]
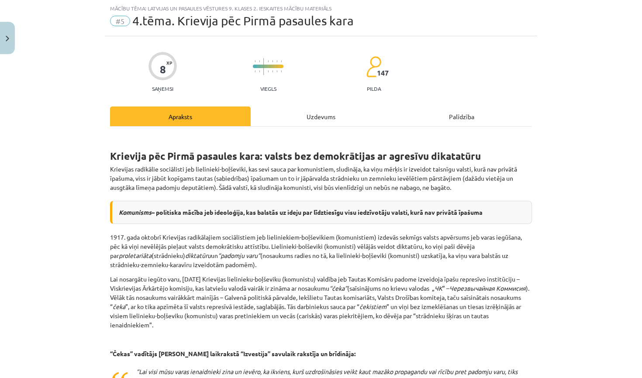
click at [312, 119] on div "Uzdevums" at bounding box center [321, 117] width 141 height 20
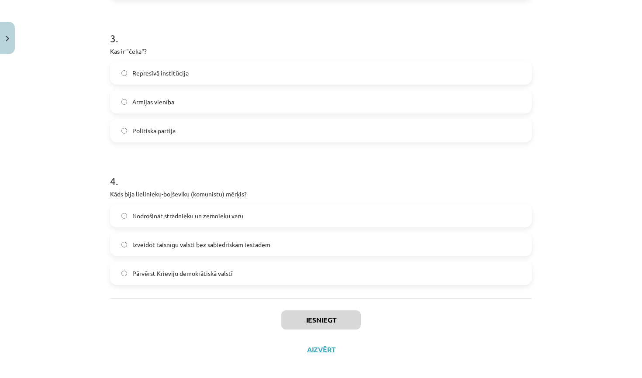
scroll to position [446, 0]
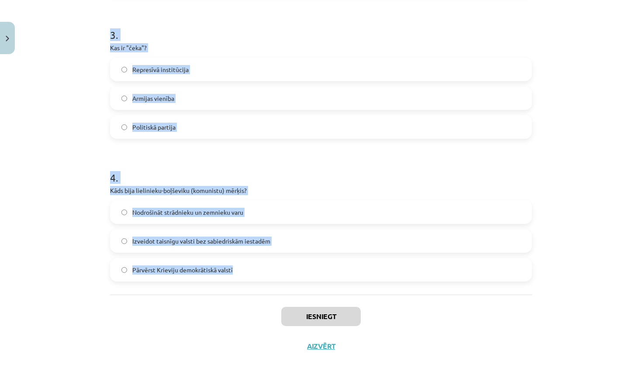
drag, startPoint x: 111, startPoint y: 184, endPoint x: 248, endPoint y: 290, distance: 173.2
copy form "Kurš apgalvojums vislabāk raksturo Krievijas kolektivizāciju? Privatizācijas ve…"
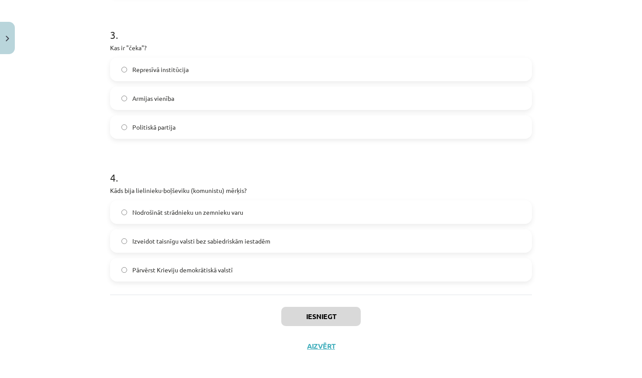
click at [587, 76] on div "Mācību tēma: Latvijas un pasaules vēstures 9. klases 2. ieskaites mācību materi…" at bounding box center [321, 189] width 642 height 378
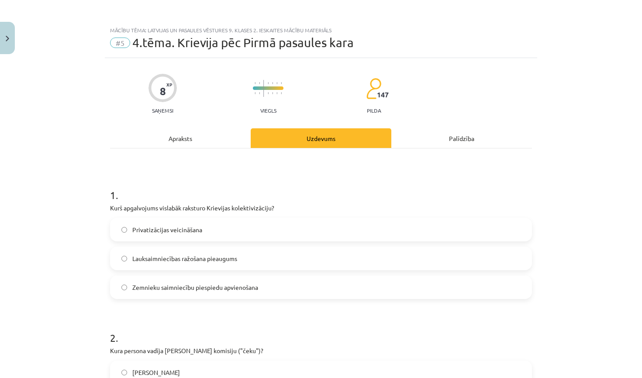
scroll to position [0, 0]
click at [210, 285] on span "Zemnieku saimniecību piespiedu apvienošana" at bounding box center [195, 287] width 126 height 9
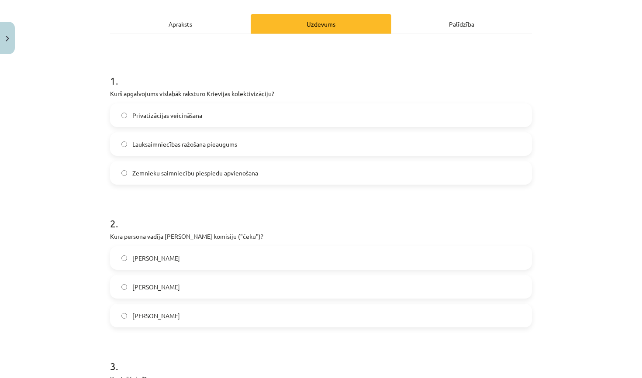
scroll to position [144, 0]
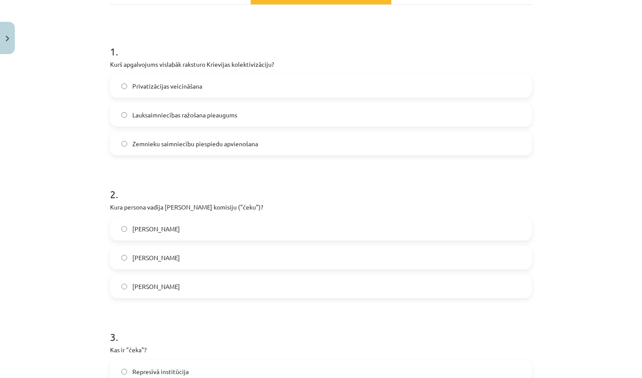
click at [206, 232] on label "Fēlikss Džeržinskis" at bounding box center [321, 229] width 420 height 22
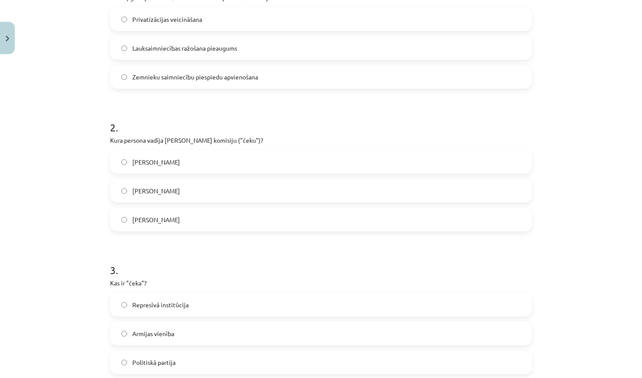
scroll to position [246, 0]
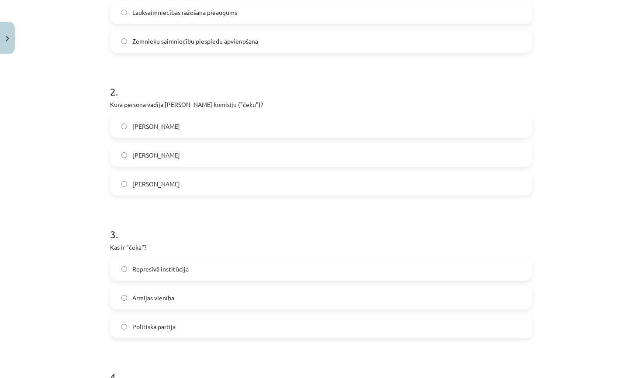
click at [212, 268] on label "Represīvā institūcija" at bounding box center [321, 269] width 420 height 22
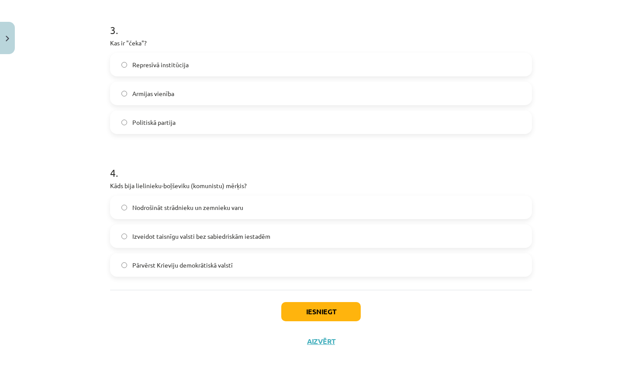
scroll to position [452, 0]
click at [263, 209] on label "Nodrošināt strādnieku un zemnieku varu" at bounding box center [321, 208] width 420 height 22
click at [328, 313] on button "Iesniegt" at bounding box center [321, 311] width 80 height 19
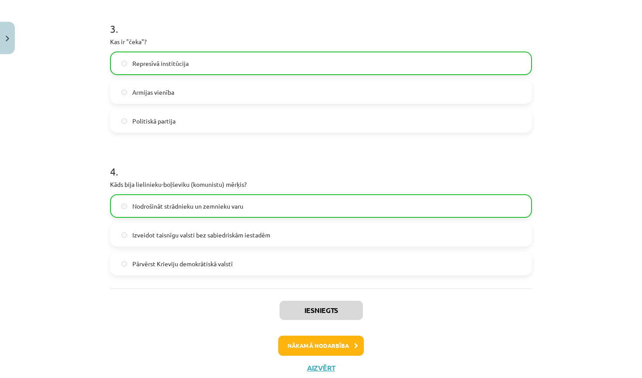
click at [336, 352] on button "Nākamā nodarbība" at bounding box center [321, 346] width 86 height 20
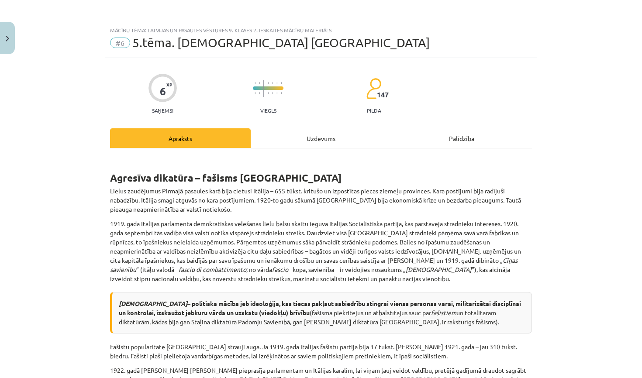
scroll to position [0, 0]
click at [292, 139] on div "Uzdevums" at bounding box center [321, 138] width 141 height 20
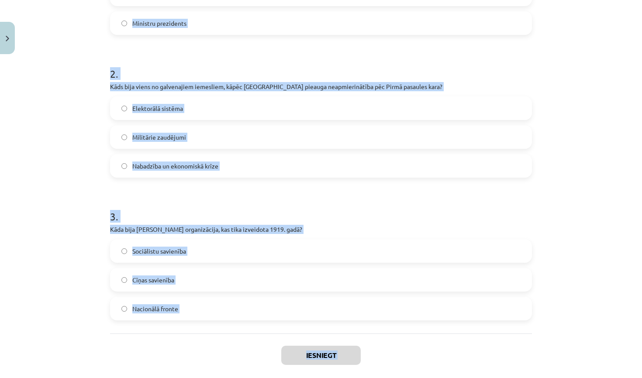
scroll to position [272, 0]
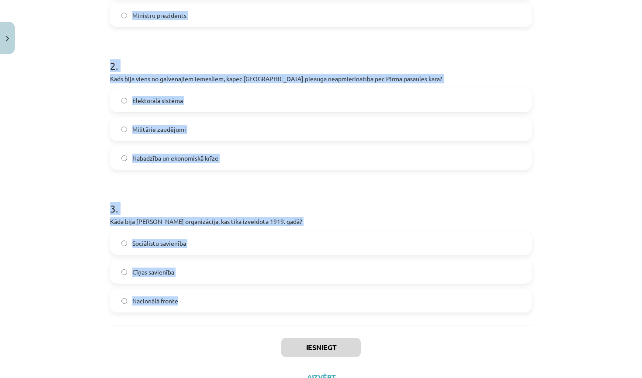
drag, startPoint x: 111, startPoint y: 29, endPoint x: 211, endPoint y: 322, distance: 309.4
click at [211, 322] on div "1 . Kādu titulu Musolīni sev piešķīra 1926. gadā? Vadoņs (Duce) Prezidents Mini…" at bounding box center [321, 101] width 422 height 450
copy form "Kādu titulu Musolīni sev piešķīra 1926. gadā? Vadoņs (Duce) Prezidents Ministru…"
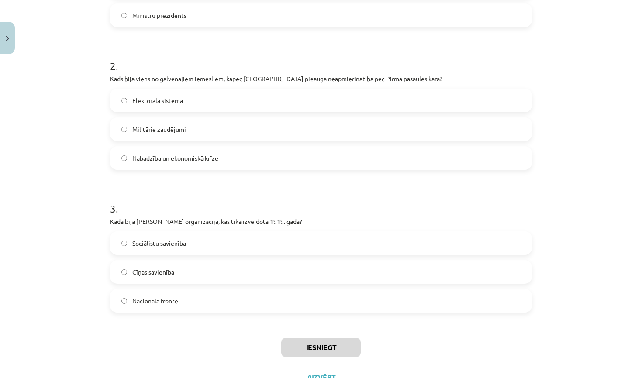
click at [598, 184] on div "Mācību tēma: Latvijas un pasaules vēstures 9. klases 2. ieskaites mācību materi…" at bounding box center [321, 189] width 642 height 378
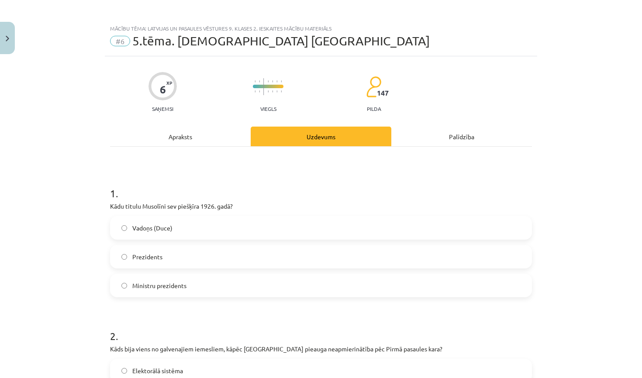
scroll to position [2, 0]
click at [411, 235] on label "Vadoņs (Duce)" at bounding box center [321, 228] width 420 height 22
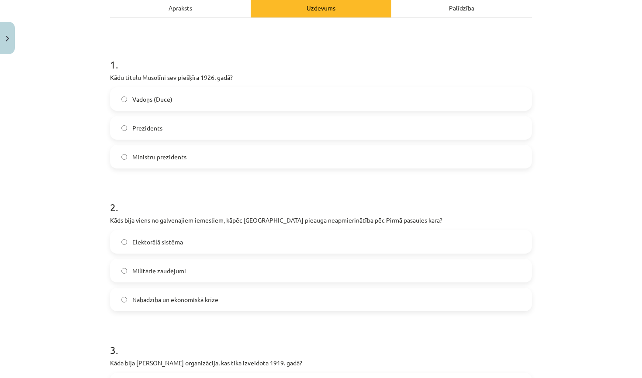
scroll to position [141, 0]
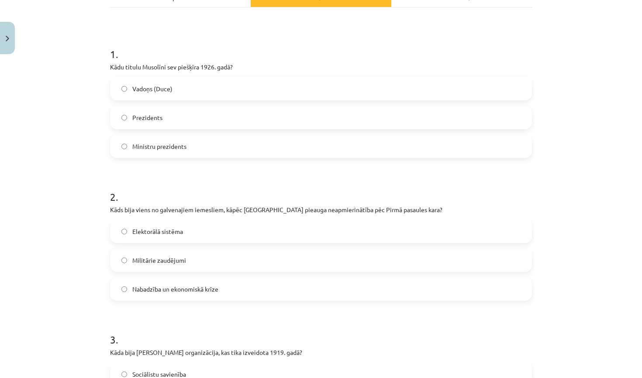
click at [257, 300] on label "Nabadzība un ekonomiskā krīze" at bounding box center [321, 289] width 420 height 22
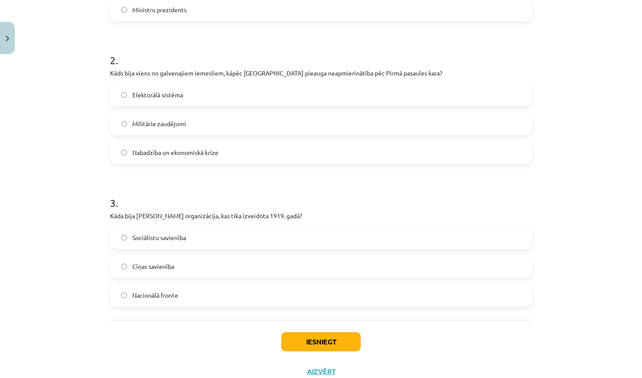
scroll to position [282, 0]
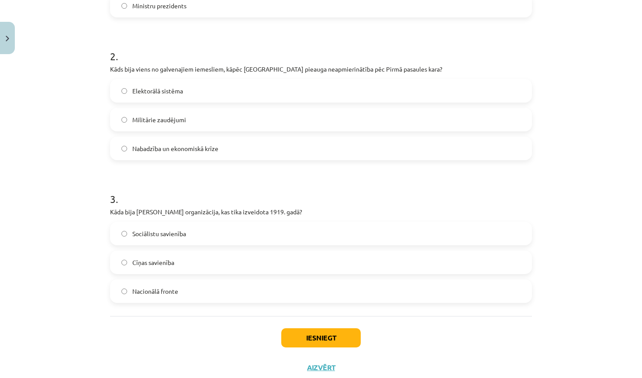
click at [253, 259] on label "Cīņas savienība" at bounding box center [321, 263] width 420 height 22
click at [312, 344] on button "Iesniegt" at bounding box center [321, 338] width 80 height 19
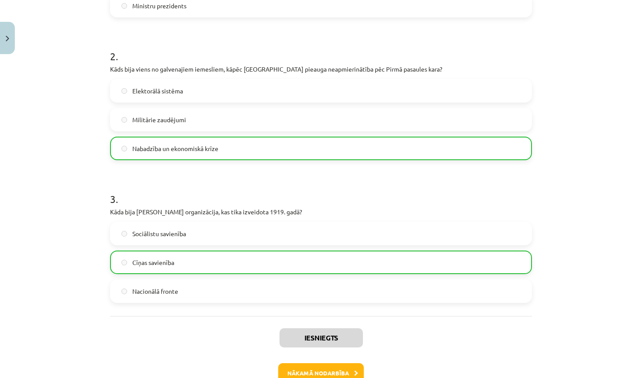
click at [314, 368] on button "Nākamā nodarbība" at bounding box center [321, 374] width 86 height 20
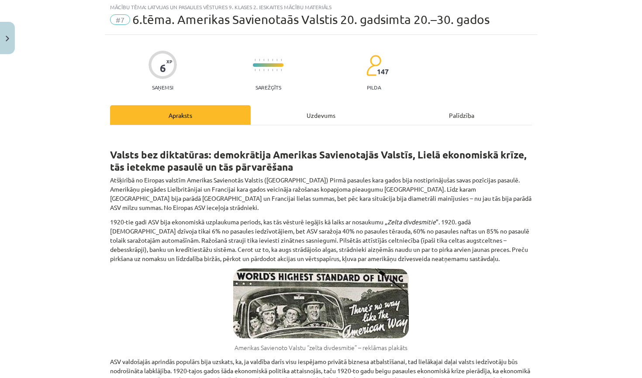
scroll to position [22, 0]
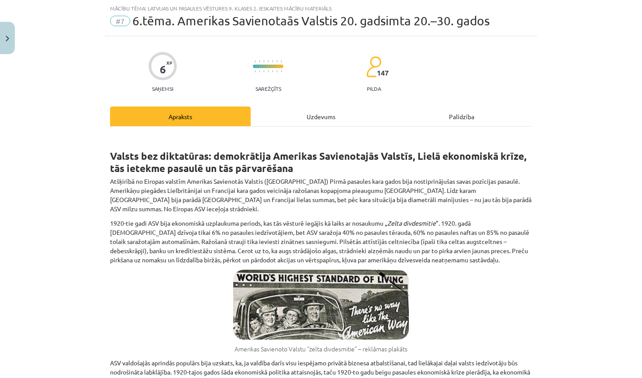
click at [306, 118] on div "Uzdevums" at bounding box center [321, 117] width 141 height 20
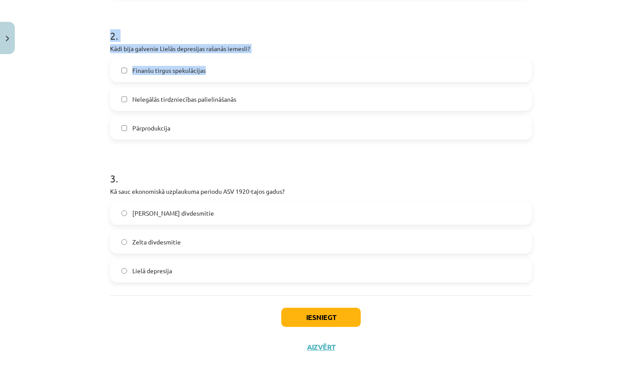
scroll to position [302, 0]
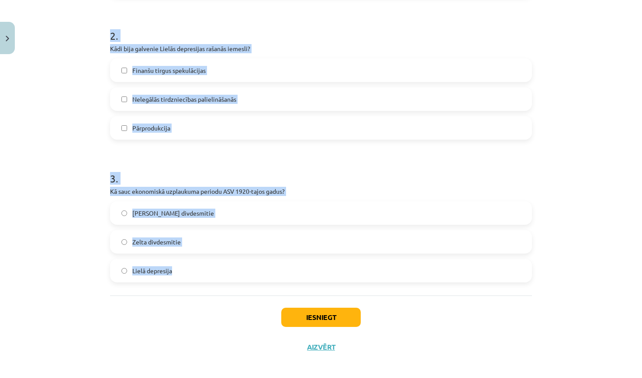
drag, startPoint x: 111, startPoint y: 184, endPoint x: 250, endPoint y: 285, distance: 171.2
click at [250, 285] on div "1 . Kādas sociālās problēmas radās Lielās depresijas laikā? Vienas nacionālas v…" at bounding box center [321, 71] width 422 height 450
copy form "Kādas sociālās problēmas radās Lielās depresijas laikā? Vienas nacionālas valdī…"
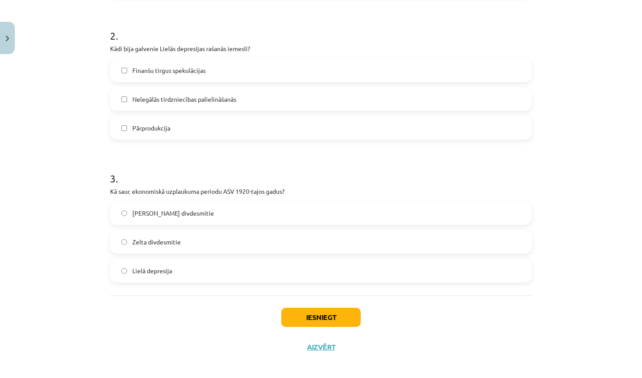
click at [87, 126] on div "Mācību tēma: Latvijas un pasaules vēstures 9. klases 2. ieskaites mācību materi…" at bounding box center [321, 189] width 642 height 378
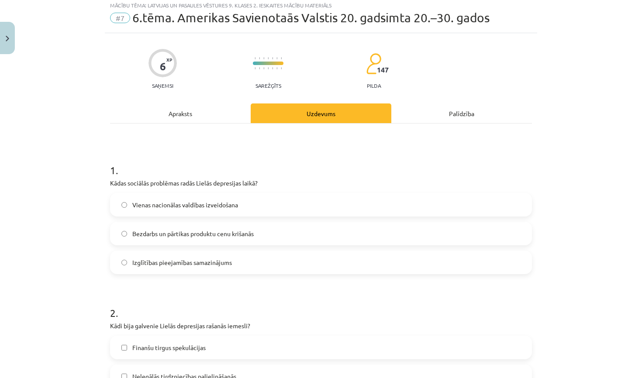
scroll to position [26, 0]
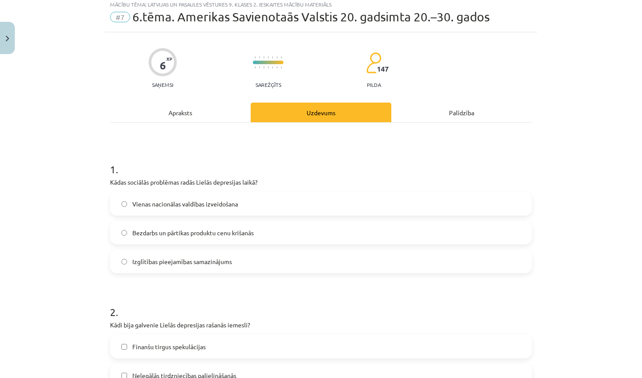
click at [261, 234] on label "Bezdarbs un pārtikas produktu cenu krišanās" at bounding box center [321, 233] width 420 height 22
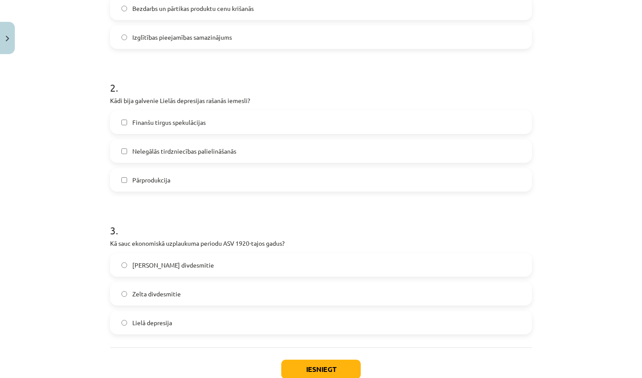
scroll to position [252, 0]
click at [262, 154] on label "Nelegālās tirdzniecības palielināšanās" at bounding box center [321, 150] width 420 height 22
click at [247, 177] on label "Pārprodukcija" at bounding box center [321, 179] width 420 height 22
click at [190, 125] on span "Finanšu tirgus spekulācijas" at bounding box center [168, 121] width 73 height 9
click at [163, 153] on span "Nelegālās tirdzniecības palielināšanās" at bounding box center [184, 150] width 104 height 9
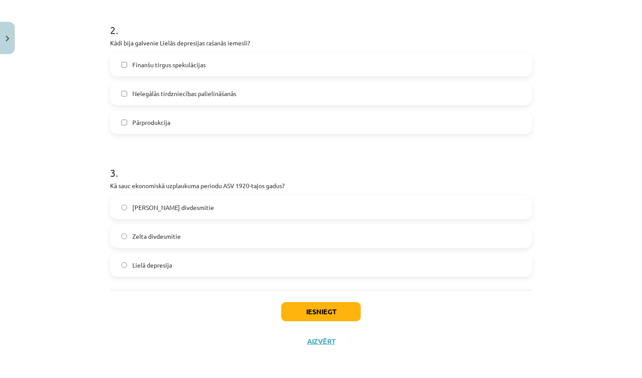
scroll to position [309, 0]
click at [212, 240] on label "Zelta divdesmitie" at bounding box center [321, 236] width 420 height 22
click at [328, 317] on button "Iesniegt" at bounding box center [321, 311] width 80 height 19
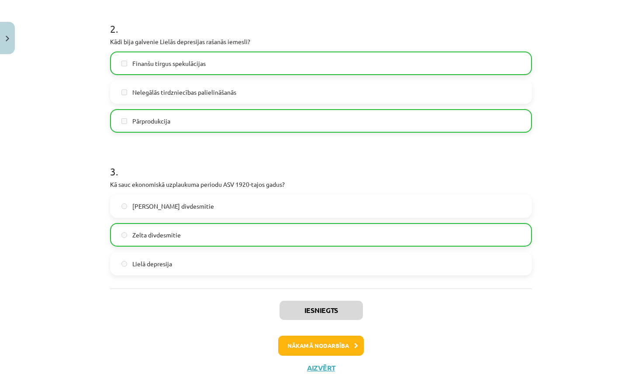
click at [321, 346] on button "Nākamā nodarbība" at bounding box center [321, 346] width 86 height 20
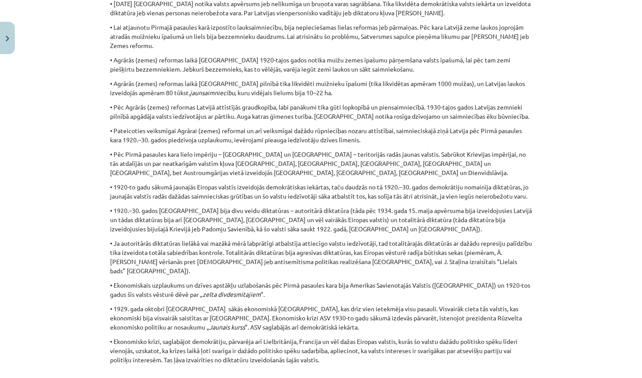
scroll to position [22, 0]
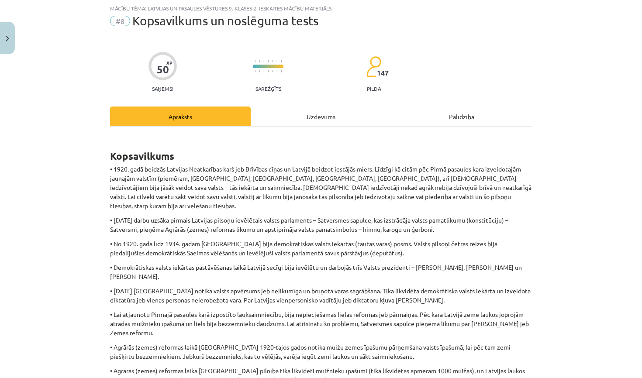
click at [309, 116] on div "Uzdevums" at bounding box center [321, 117] width 141 height 20
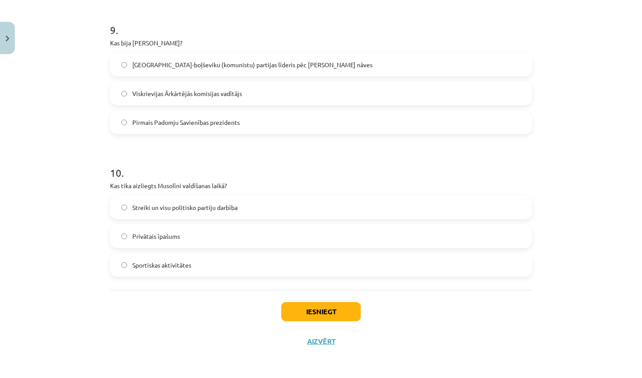
scroll to position [77, 0]
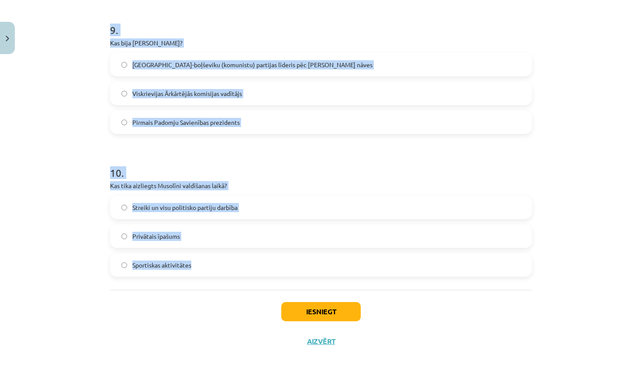
drag, startPoint x: 111, startPoint y: 185, endPoint x: 271, endPoint y: 278, distance: 185.3
copy form "Kāds bija Kārļa Ulmaņa amats pirms valsts apvērsuma? Aizsargu organizācijas pri…"
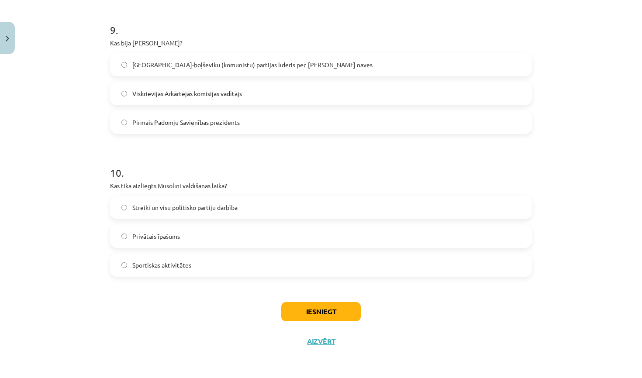
click at [580, 97] on div "Mācību tēma: Latvijas un pasaules vēstures 9. klases 2. ieskaites mācību materi…" at bounding box center [321, 189] width 642 height 378
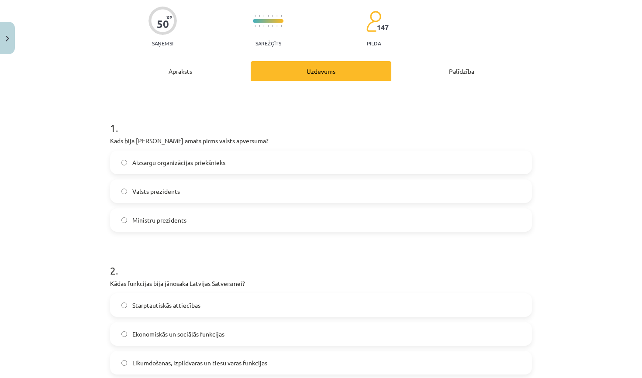
scroll to position [68, 0]
click at [207, 196] on label "Valsts prezidents" at bounding box center [321, 191] width 420 height 22
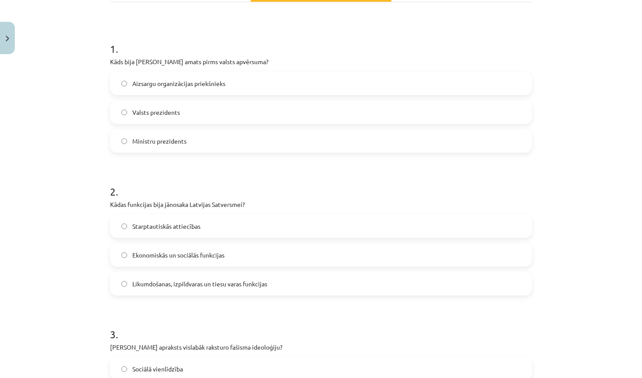
scroll to position [207, 0]
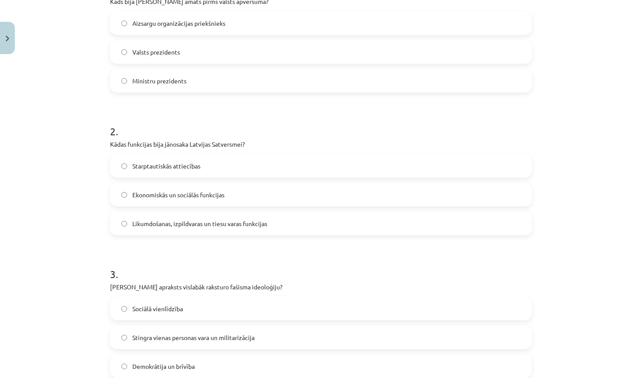
click at [208, 214] on label "Likumdošanas, izpildvaras un tiesu varas funkcijas" at bounding box center [321, 224] width 420 height 22
click at [225, 83] on label "Ministru prezidents" at bounding box center [321, 81] width 420 height 22
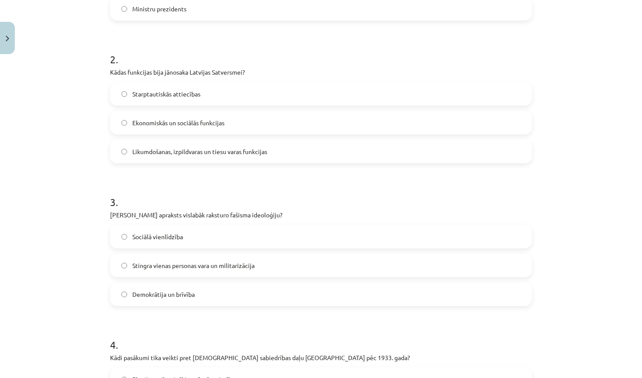
scroll to position [290, 0]
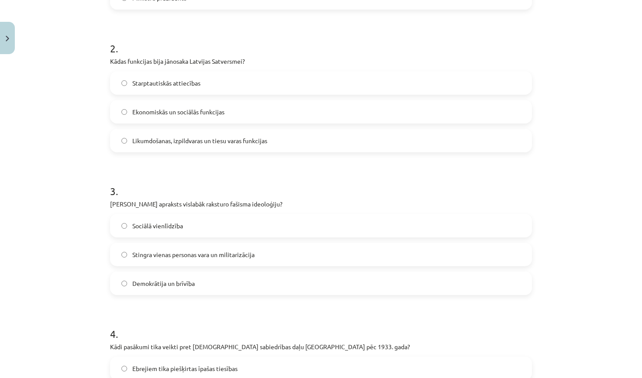
click at [248, 250] on span "Stingra vienas personas vara un militarizācija" at bounding box center [193, 254] width 122 height 9
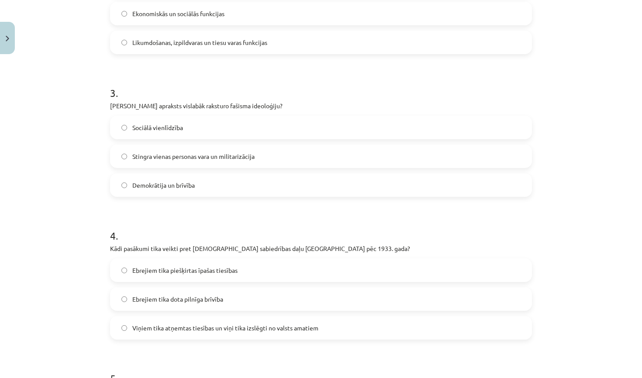
scroll to position [390, 0]
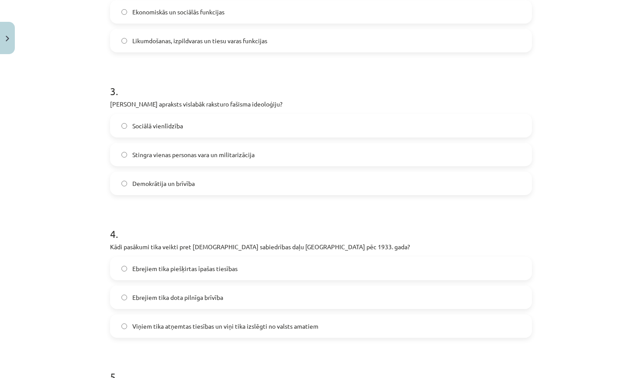
click at [262, 335] on label "Viņiem tika atņemtas tiesības un viņi tika izslēgti no valsts amatiem" at bounding box center [321, 327] width 420 height 22
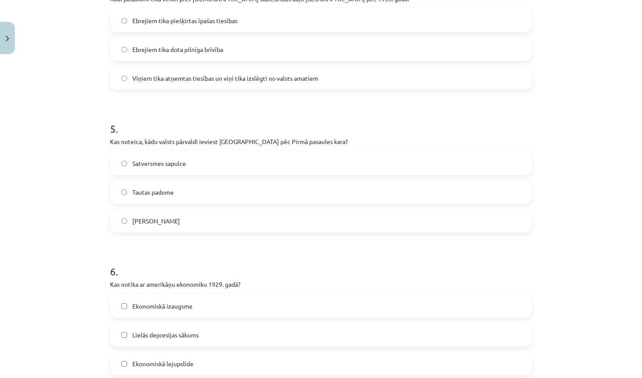
scroll to position [644, 0]
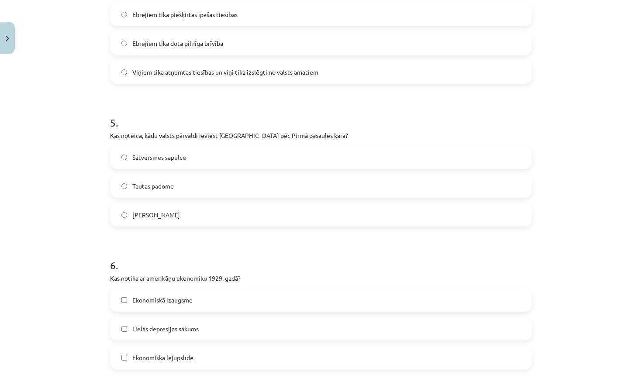
click at [173, 156] on span "Satversmes sapulce" at bounding box center [159, 157] width 54 height 9
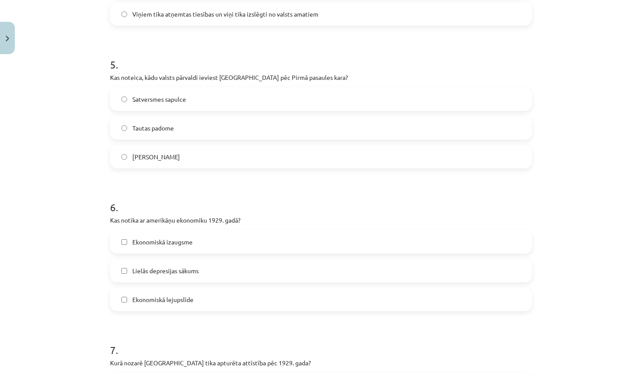
scroll to position [750, 0]
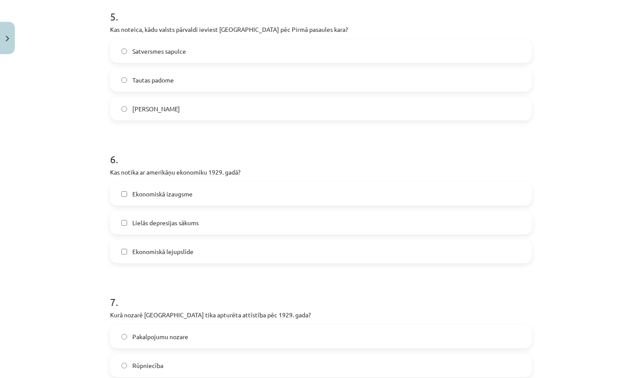
click at [180, 224] on span "Lielās depresijas sākums" at bounding box center [165, 223] width 66 height 9
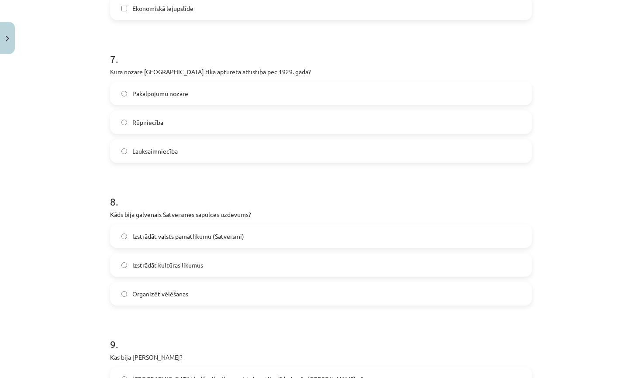
scroll to position [998, 0]
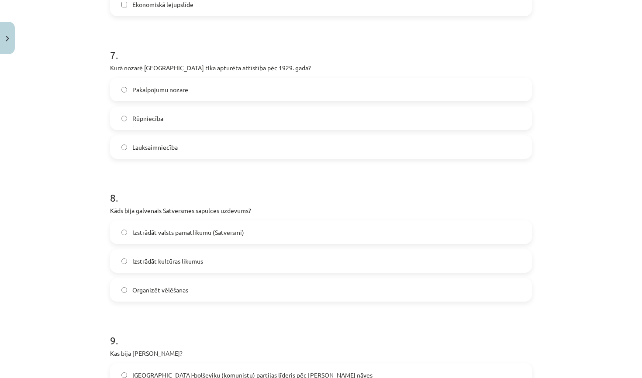
click at [225, 125] on label "Rūpniecība" at bounding box center [321, 119] width 420 height 22
click at [224, 227] on label "Izstrādāt valsts pamatlikumu (Satversmi)" at bounding box center [321, 233] width 420 height 22
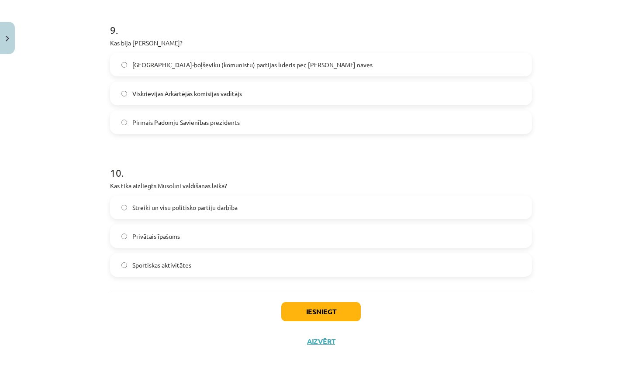
scroll to position [1310, 0]
click at [213, 203] on span "Streiki un visu politisko partiju darbība" at bounding box center [184, 207] width 105 height 9
click at [236, 120] on span "Pirmais Padomju Savienības prezidents" at bounding box center [186, 122] width 108 height 9
click at [309, 314] on button "Iesniegt" at bounding box center [321, 311] width 80 height 19
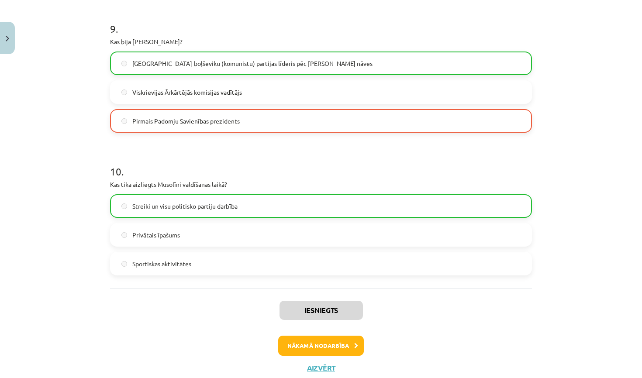
click at [333, 349] on button "Nākamā nodarbība" at bounding box center [321, 346] width 86 height 20
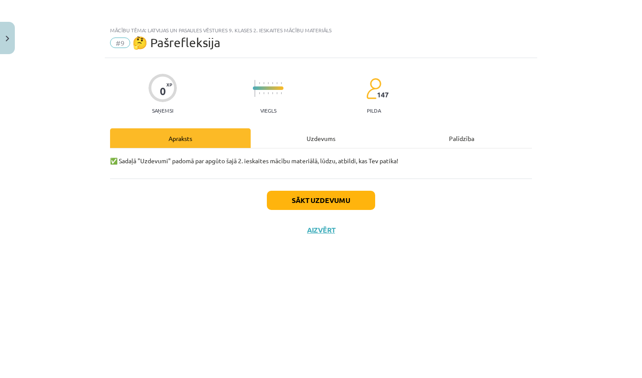
click at [306, 206] on button "Sākt uzdevumu" at bounding box center [321, 200] width 108 height 19
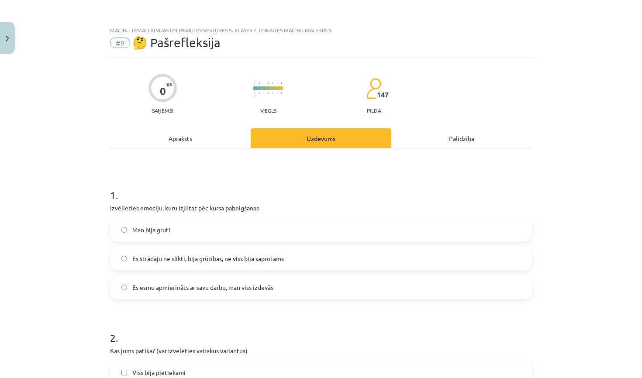
click at [232, 264] on label "Es strādāju ne slikti, bija grūtības, ne viss bija saprotams" at bounding box center [321, 259] width 420 height 22
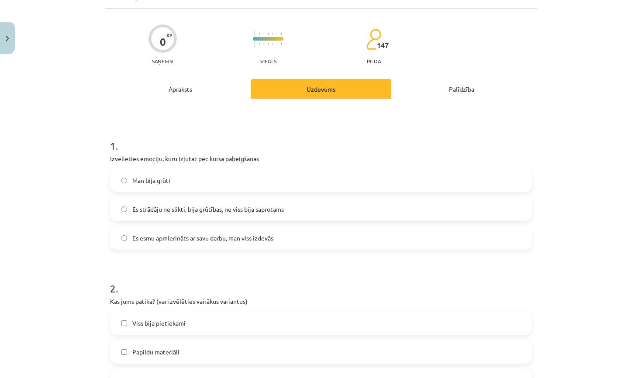
scroll to position [83, 0]
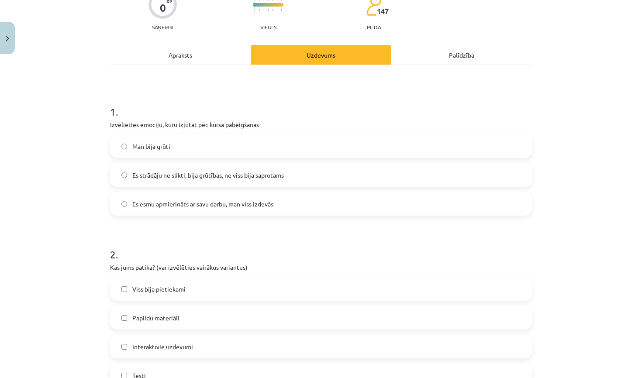
click at [231, 295] on label "Viss bija pietiekami" at bounding box center [321, 289] width 420 height 22
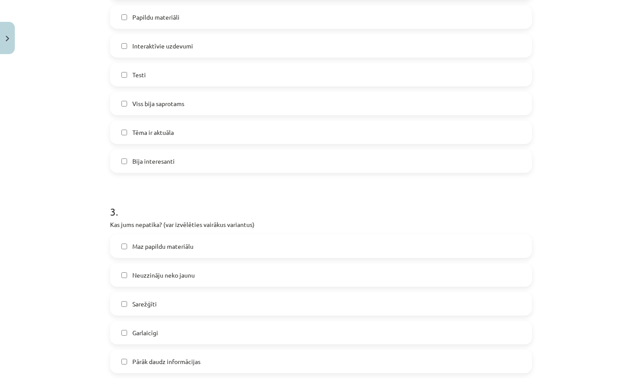
scroll to position [392, 0]
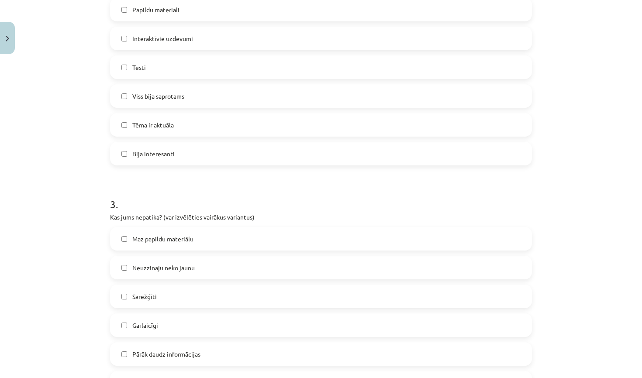
click at [251, 218] on p "Kas jums nepatika? (var izvēlēties vairākus variantus)" at bounding box center [321, 217] width 422 height 9
click at [241, 235] on label "Maz papildu materiālu" at bounding box center [321, 239] width 420 height 22
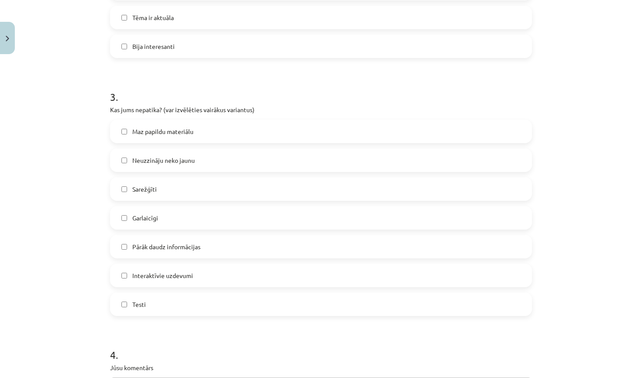
scroll to position [505, 0]
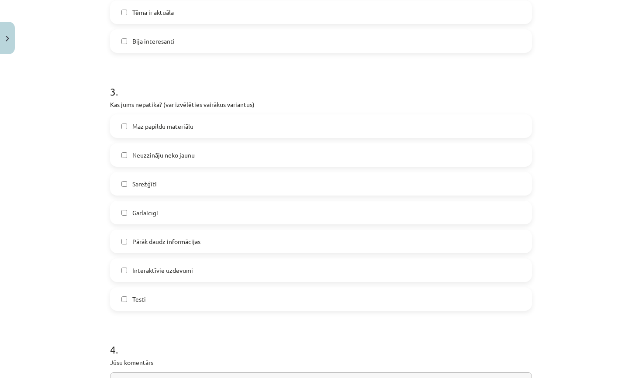
click at [242, 128] on label "Maz papildu materiālu" at bounding box center [321, 126] width 420 height 22
click at [187, 181] on label "Sarežģīti" at bounding box center [321, 184] width 420 height 22
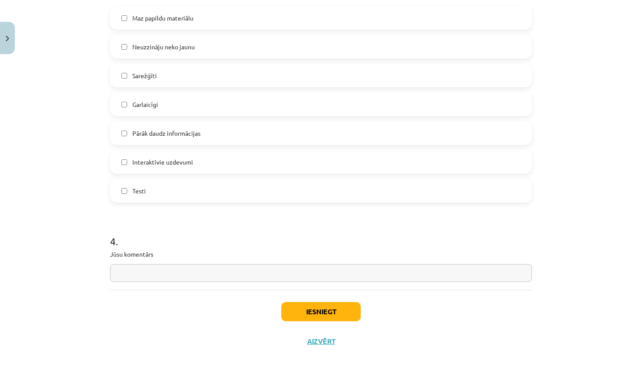
scroll to position [614, 0]
click at [204, 274] on input "text" at bounding box center [321, 273] width 422 height 18
type input "**********"
click at [308, 311] on button "Iesniegt" at bounding box center [321, 311] width 80 height 19
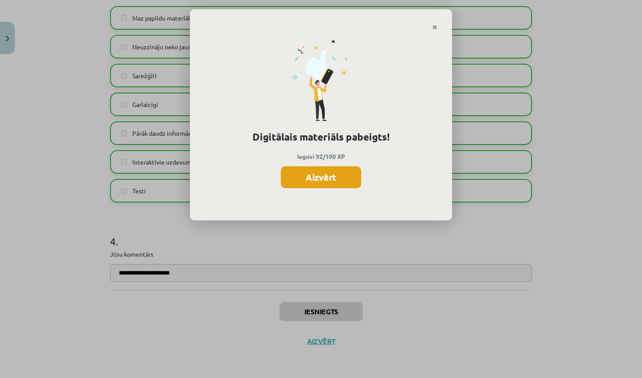
click at [315, 181] on button "Aizvērt" at bounding box center [321, 177] width 80 height 22
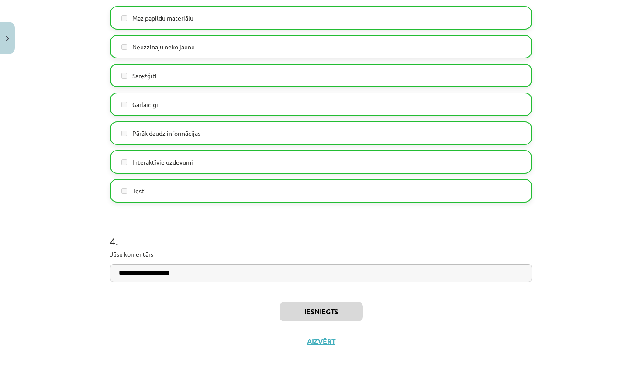
click at [328, 341] on button "Aizvērt" at bounding box center [321, 341] width 33 height 9
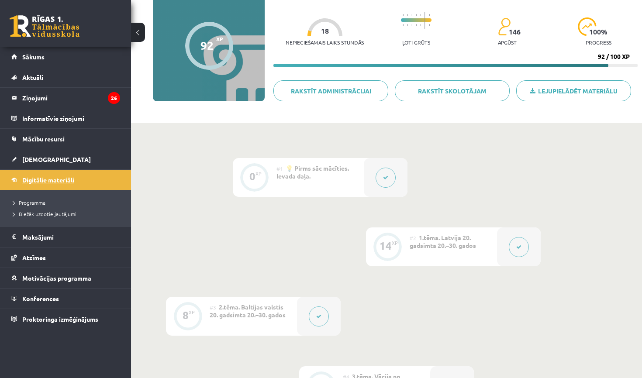
click at [19, 184] on link "Digitālie materiāli" at bounding box center [65, 180] width 109 height 20
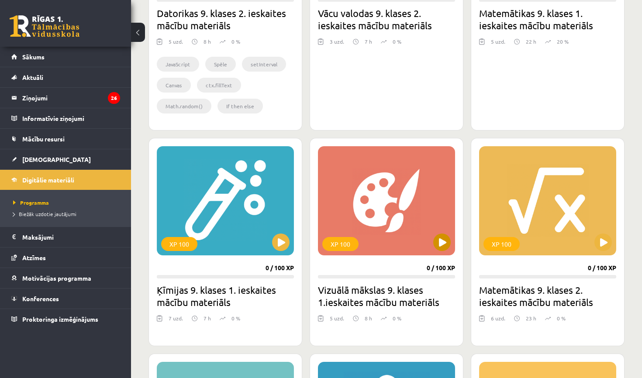
scroll to position [392, 0]
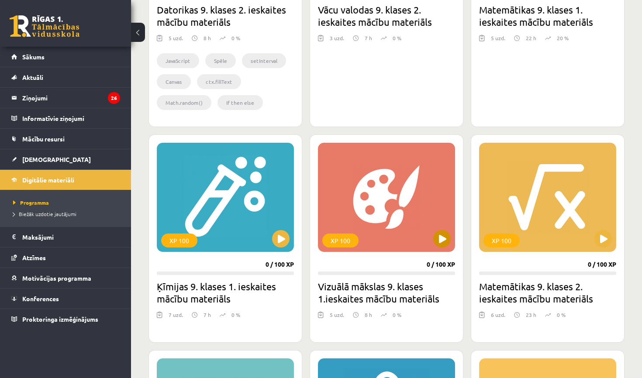
click at [445, 242] on button at bounding box center [442, 238] width 17 height 17
